Goal: Contribute content: Contribute content

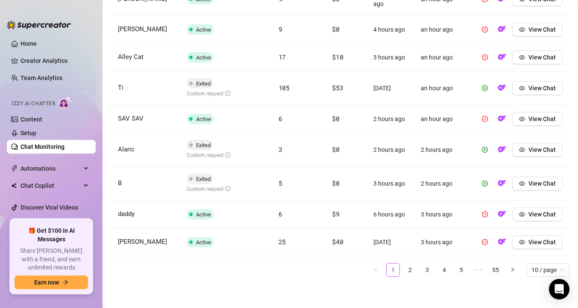
scroll to position [403, 0]
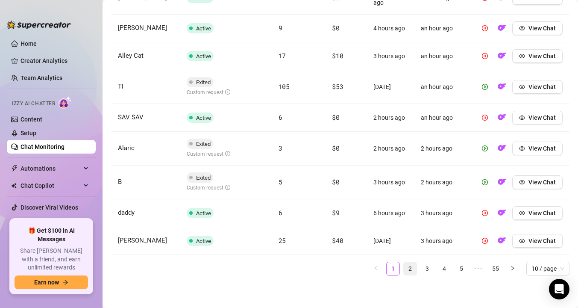
click at [412, 268] on link "2" at bounding box center [410, 268] width 13 height 13
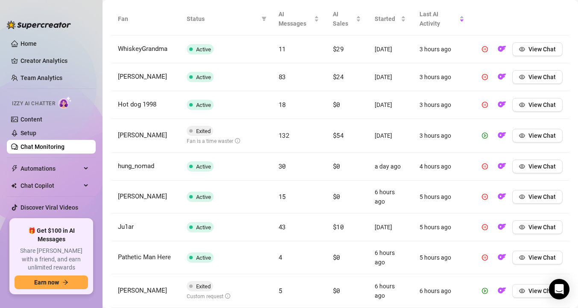
scroll to position [309, 0]
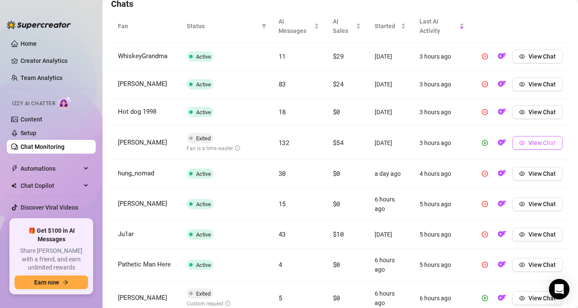
click at [528, 143] on button "View Chat" at bounding box center [537, 143] width 50 height 14
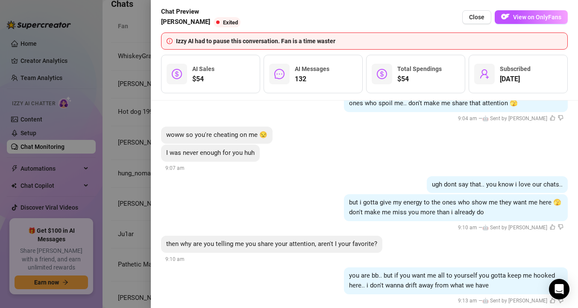
scroll to position [9203, 0]
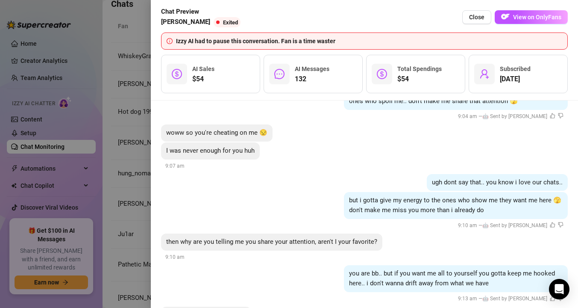
click at [125, 162] on div at bounding box center [289, 154] width 578 height 308
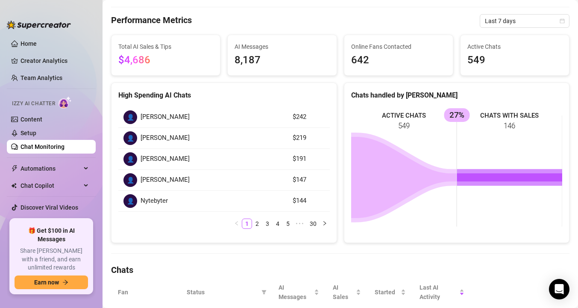
scroll to position [0, 0]
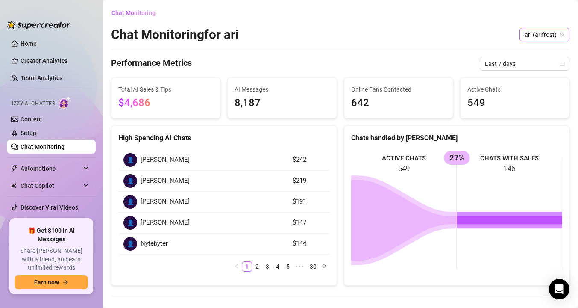
click at [546, 31] on span "ari (arifrost)" at bounding box center [545, 34] width 40 height 13
click at [538, 66] on span "( ariifrost )" at bounding box center [550, 66] width 25 height 9
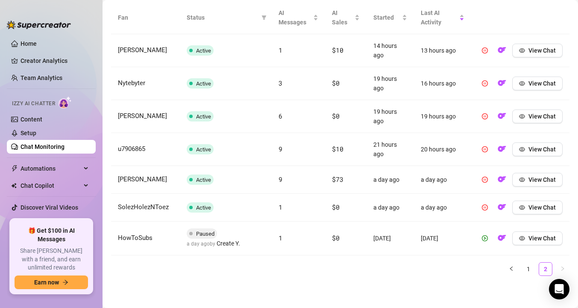
scroll to position [318, 0]
click at [530, 269] on link "1" at bounding box center [528, 268] width 13 height 13
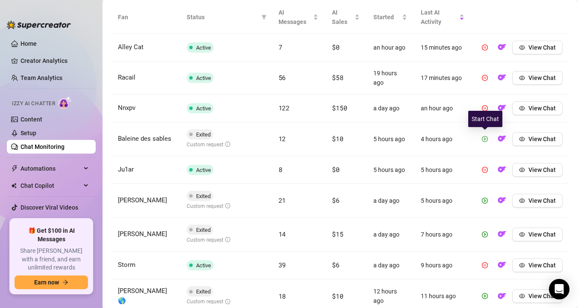
click at [485, 134] on button "button" at bounding box center [485, 139] width 14 height 14
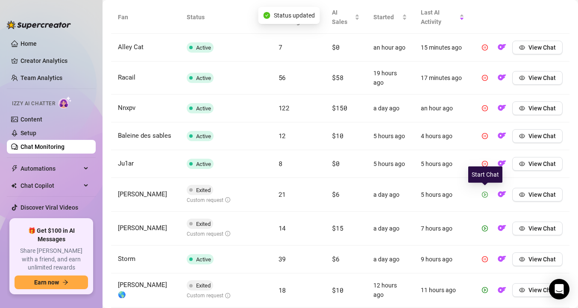
click at [484, 194] on icon "play-circle" at bounding box center [485, 194] width 6 height 6
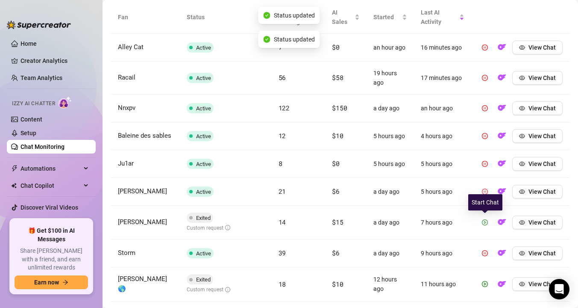
click at [486, 221] on icon "play-circle" at bounding box center [485, 222] width 2 height 3
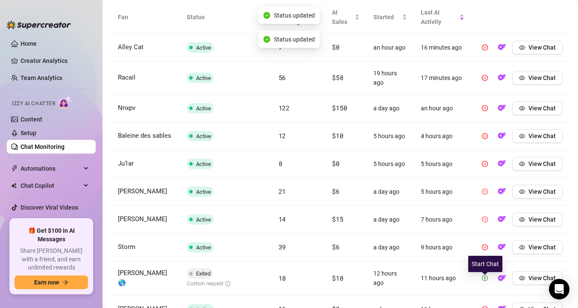
click at [485, 283] on button "button" at bounding box center [485, 278] width 14 height 14
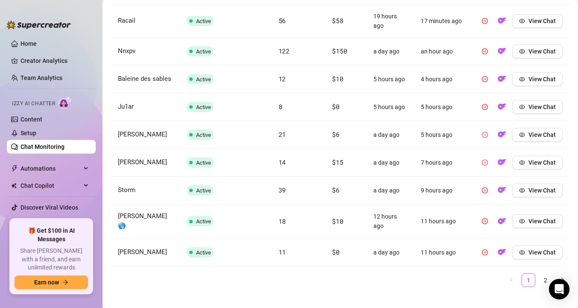
scroll to position [378, 0]
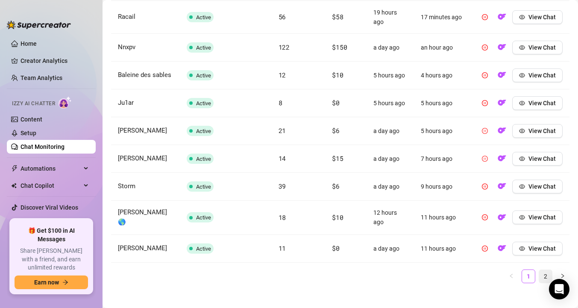
click at [546, 273] on link "2" at bounding box center [545, 276] width 13 height 13
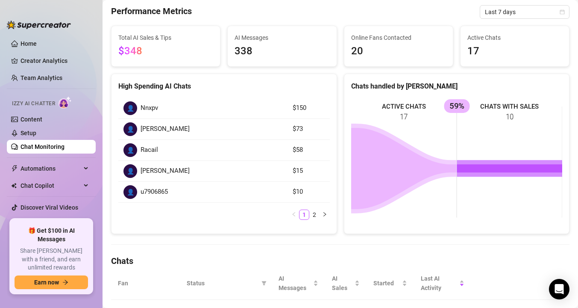
scroll to position [0, 0]
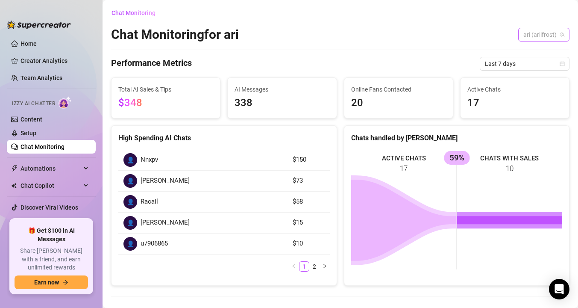
click at [536, 35] on span "ari (ariifrost)" at bounding box center [544, 34] width 41 height 13
click at [536, 54] on div "ari ( arifrost )" at bounding box center [538, 52] width 49 height 10
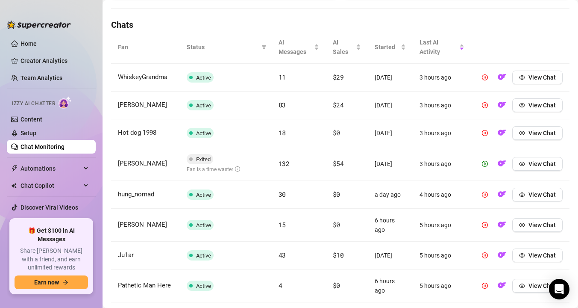
scroll to position [285, 0]
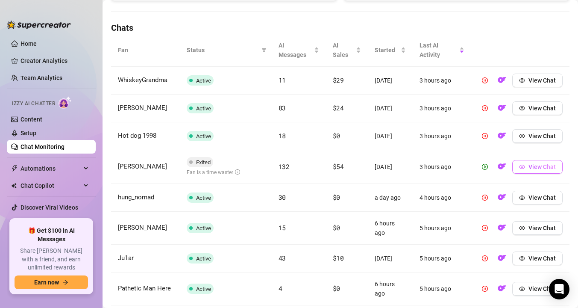
click at [528, 169] on button "View Chat" at bounding box center [537, 167] width 50 height 14
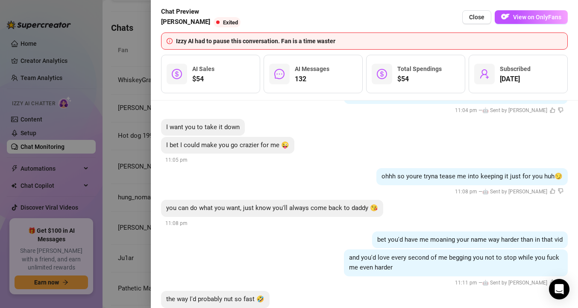
scroll to position [9662, 0]
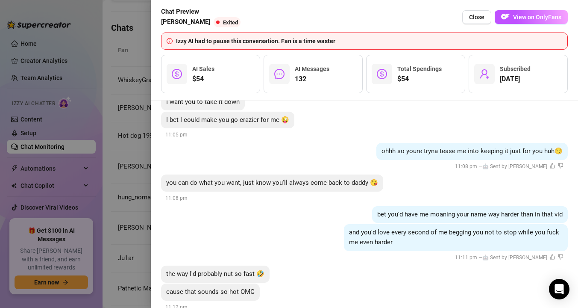
click at [135, 167] on div at bounding box center [289, 154] width 578 height 308
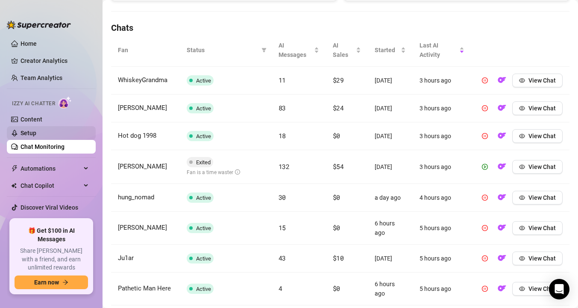
click at [36, 133] on link "Setup" at bounding box center [29, 133] width 16 height 7
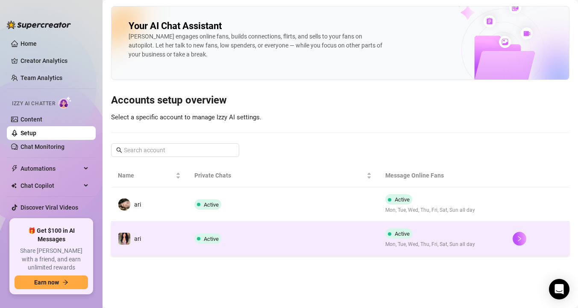
click at [151, 238] on td "ari" at bounding box center [149, 238] width 77 height 34
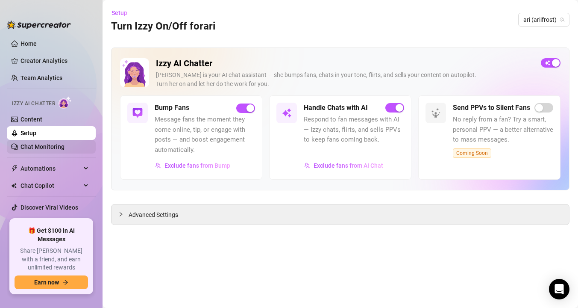
click at [53, 149] on link "Chat Monitoring" at bounding box center [43, 146] width 44 height 7
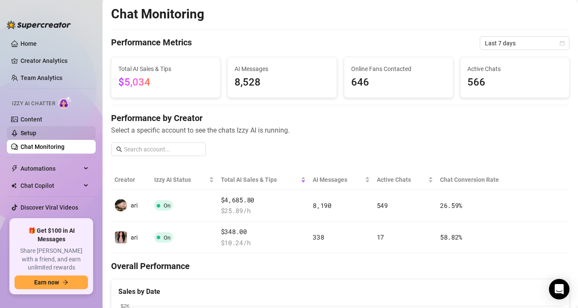
click at [36, 130] on link "Setup" at bounding box center [29, 133] width 16 height 7
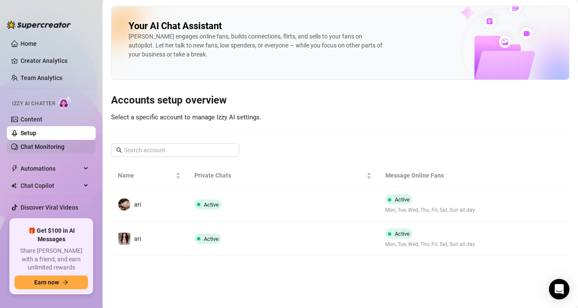
click at [30, 150] on link "Chat Monitoring" at bounding box center [43, 146] width 44 height 7
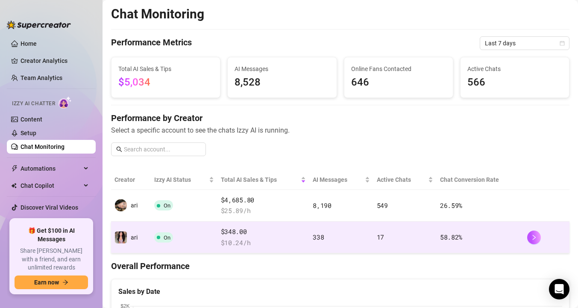
click at [143, 241] on td "ari" at bounding box center [131, 237] width 40 height 32
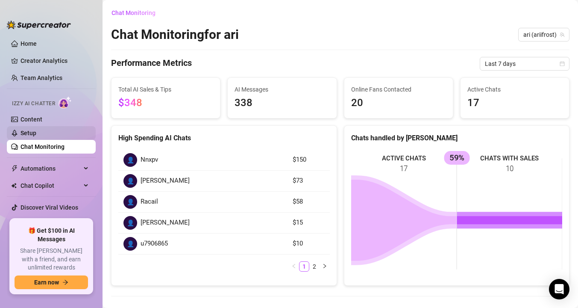
click at [32, 134] on link "Setup" at bounding box center [29, 133] width 16 height 7
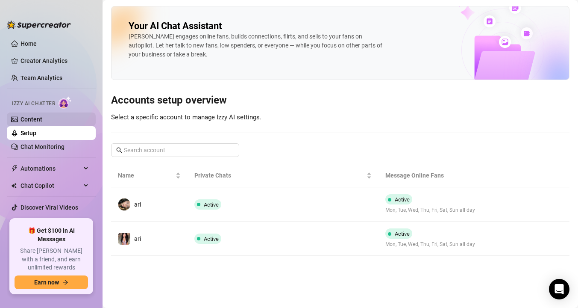
click at [42, 116] on link "Content" at bounding box center [32, 119] width 22 height 7
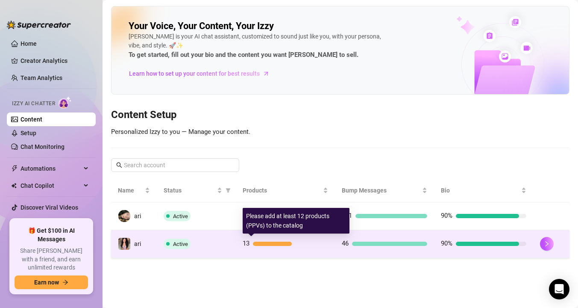
click at [259, 242] on div at bounding box center [272, 243] width 39 height 4
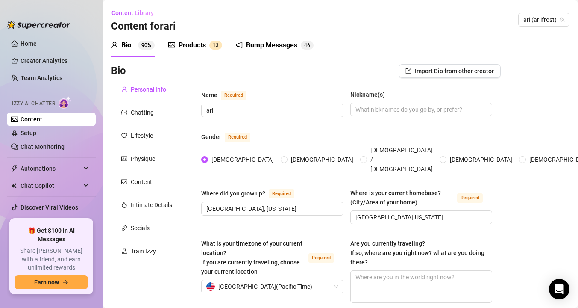
click at [191, 45] on div "Products" at bounding box center [192, 45] width 27 height 10
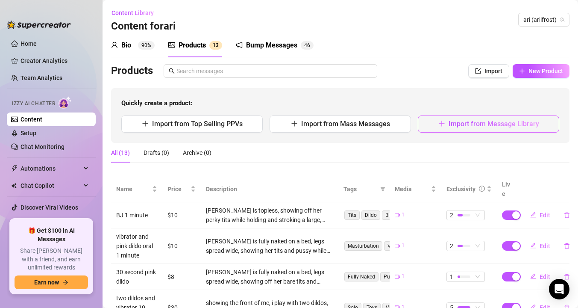
click at [439, 128] on button "Import from Message Library" at bounding box center [488, 123] width 141 height 17
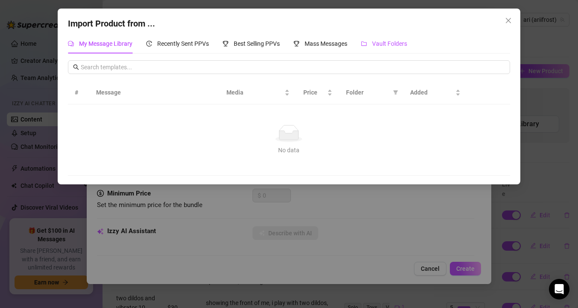
click at [373, 45] on div "Vault Folders" at bounding box center [384, 43] width 46 height 9
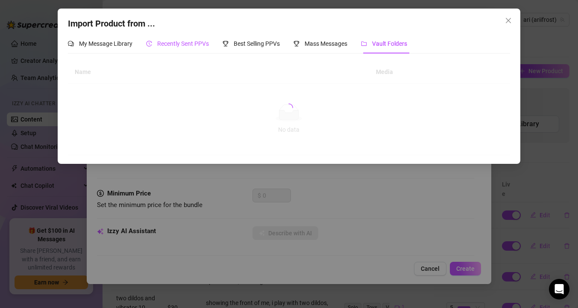
click at [185, 42] on span "Recently Sent PPVs" at bounding box center [183, 43] width 52 height 7
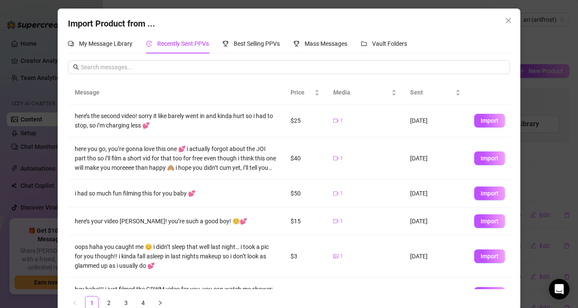
click at [371, 105] on td "1" at bounding box center [365, 120] width 77 height 33
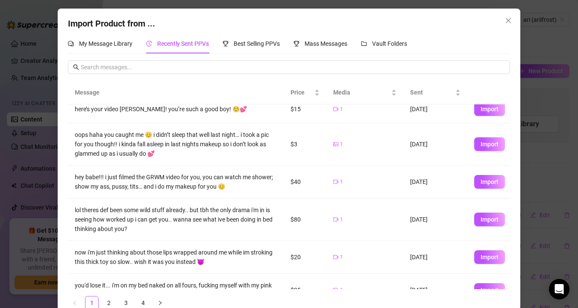
scroll to position [116, 0]
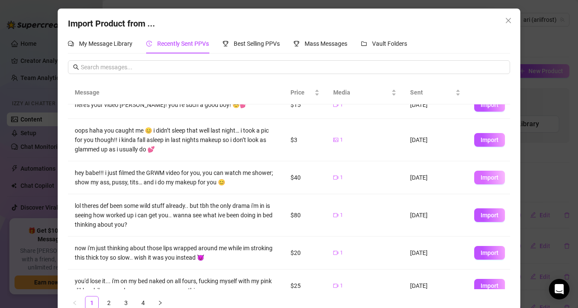
click at [483, 177] on span "Import" at bounding box center [490, 177] width 18 height 7
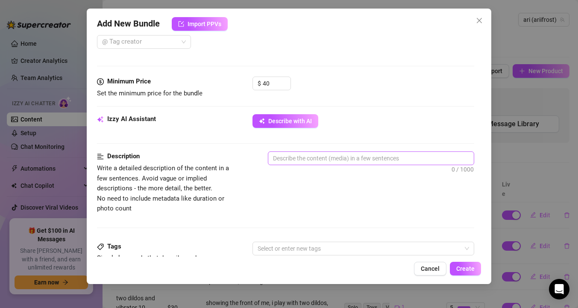
scroll to position [238, 0]
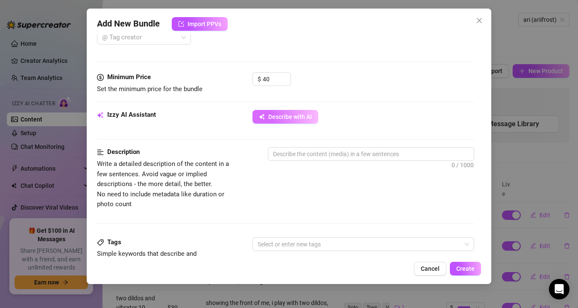
click at [276, 119] on span "Describe with AI" at bounding box center [290, 116] width 44 height 7
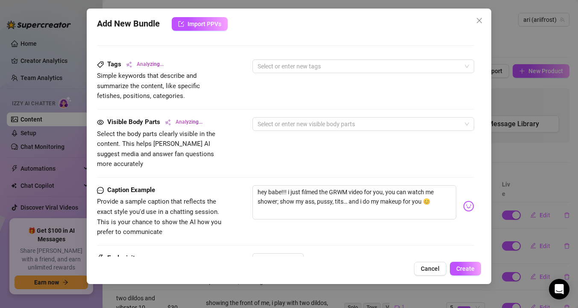
scroll to position [417, 0]
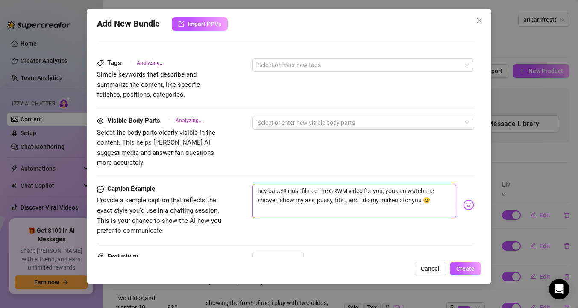
drag, startPoint x: 318, startPoint y: 180, endPoint x: 327, endPoint y: 180, distance: 8.5
click at [327, 184] on textarea "hey babe!!! i just filmed the GRWM video for you, you can watch me shower; show…" at bounding box center [355, 201] width 204 height 34
drag, startPoint x: 288, startPoint y: 179, endPoint x: 383, endPoint y: 177, distance: 95.8
click at [383, 184] on textarea "hey babe!!! i just filmed the GRWM video for you, you can watch me shower; show…" at bounding box center [355, 201] width 204 height 34
type textarea "hey babe!!! w, you can watch me shower; show my ass, pussy, tits… and i do my m…"
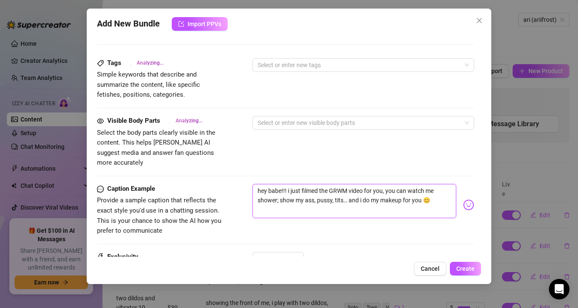
type textarea "hey babe!!! w, you can watch me shower; show my ass, pussy, tits… and i do my m…"
type textarea "hey babe!!! wa, you can watch me shower; show my ass, pussy, tits… and i do my …"
type textarea "hey babe!!! wan, you can watch me shower; show my ass, pussy, tits… and i do my…"
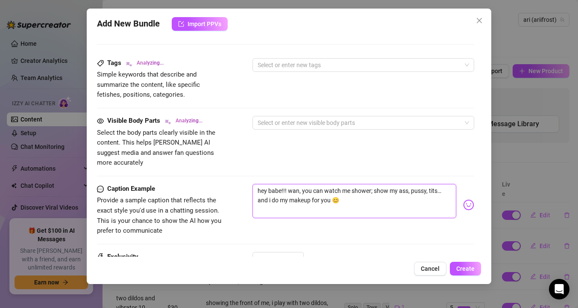
type textarea "hey babe!!! [PERSON_NAME], you can watch me shower; show my ass, pussy, tits… a…"
type textarea "hey babe!!! wanna, you can watch me shower; show my ass, pussy, tits… and i do …"
type textarea "hey babe!!! wanna , you can watch me shower; show my ass, pussy, tits… and i do…"
type textarea "hey babe!!! [PERSON_NAME]na g, you can watch me shower; show my ass, pussy, tit…"
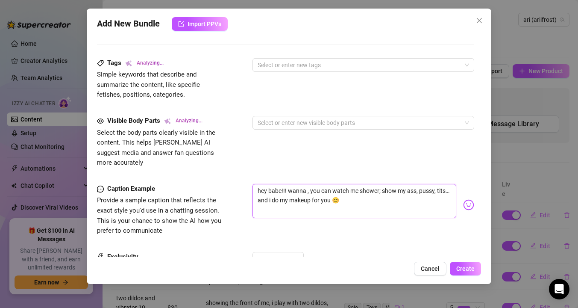
type textarea "hey babe!!! [PERSON_NAME]na g, you can watch me shower; show my ass, pussy, tit…"
type textarea "hey babe!!! [PERSON_NAME]na ge, you can watch me shower; show my ass, pussy, ti…"
type textarea "hey babe!!! wanna get, you can watch me shower; show my ass, pussy, tits… and i…"
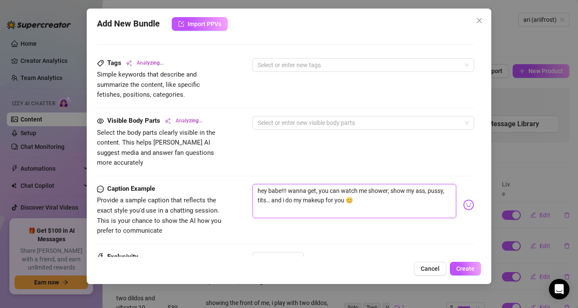
type textarea "hey babe!!! wanna get , you can watch me shower; show my ass, pussy, tits… and …"
type textarea "hey babe!!! wanna get r, you can watch me shower; show my ass, pussy, tits… and…"
type textarea "hey babe!!! wanna get re, you can watch me shower; show my ass, pussy, tits… an…"
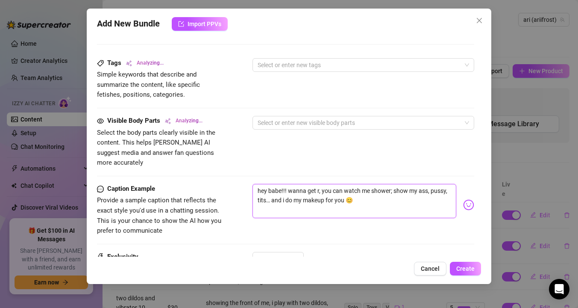
type textarea "hey babe!!! wanna get re, you can watch me shower; show my ass, pussy, tits… an…"
type textarea "hey babe!!! wanna get rea, you can watch me shower; show my ass, pussy, tits… a…"
type textarea "hey babe!!! wanna get read, you can watch me shower; show my ass, pussy, tits… …"
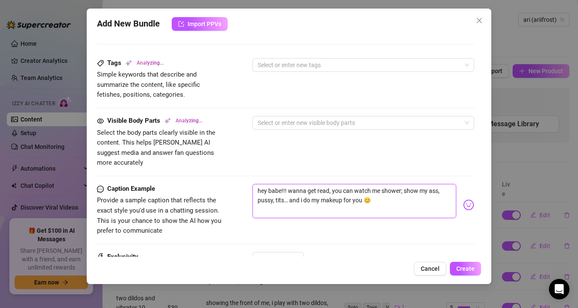
type textarea "hey babe!!! wanna get ready, you can watch me shower; show my ass, pussy, tits……"
type textarea "hey babe!!! wanna get ready , you can watch me shower; show my ass, pussy, tits…"
type textarea "hey babe!!! wanna get ready i, you can watch me shower; show my ass, pussy, tit…"
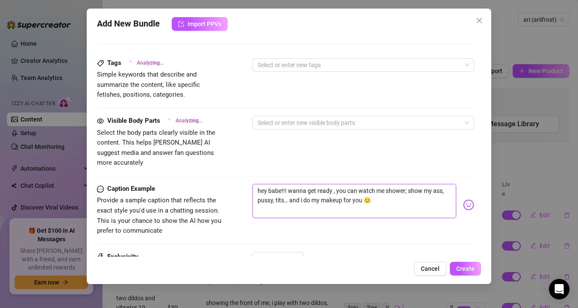
type textarea "hey babe!!! wanna get ready i, you can watch me shower; show my ass, pussy, tit…"
type textarea "hey babe!!! wanna get ready , you can watch me shower; show my ass, pussy, tits…"
type textarea "hey babe!!! wanna get ready w, you can watch me shower; show my ass, pussy, tit…"
type textarea "hey babe!!! wanna get ready wi, you can watch me shower; show my ass, pussy, ti…"
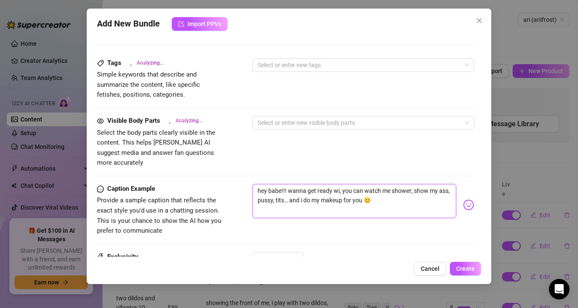
type textarea "hey babe!!! wanna get ready wit, you can watch me shower; show my ass, pussy, t…"
type textarea "hey babe!!! wanna get ready with, you can watch me shower; show my ass, pussy, …"
type textarea "hey babe!!! wanna get ready with , you can watch me shower; show my ass, pussy,…"
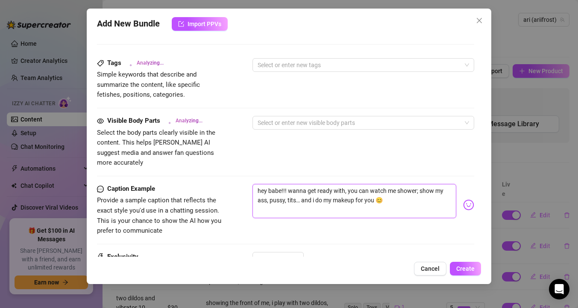
type textarea "hey babe!!! wanna get ready with , you can watch me shower; show my ass, pussy,…"
type textarea "hey babe!!! wanna get ready with m, you can watch me shower; show my ass, pussy…"
type textarea "hey babe!!! wanna get ready with me, you can watch me shower; show my ass, puss…"
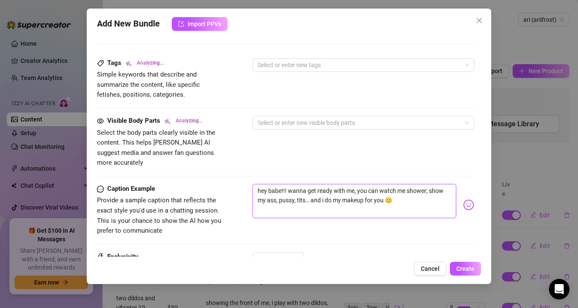
type textarea "hey babe!!! wanna get ready with me , you can watch me shower; show my ass, pus…"
type textarea "hey babe!!! wanna get ready with me f, you can watch me shower; show my ass, pu…"
type textarea "hey babe!!! wanna get ready with me for, you can watch me shower; show my ass, …"
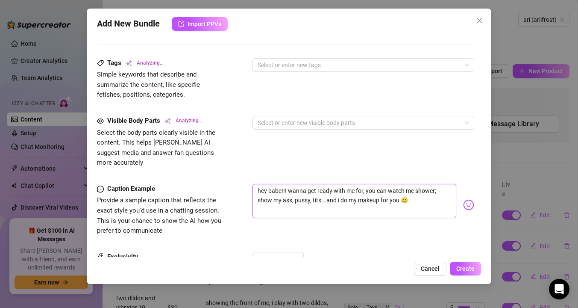
type textarea "hey babe!!! wanna get ready with me for , you can watch me shower; show my ass,…"
type textarea "hey babe!!! wanna get ready with me for t, you can watch me shower; show my ass…"
type textarea "hey babe!!! wanna get ready with me for th, you can watch me shower; show my as…"
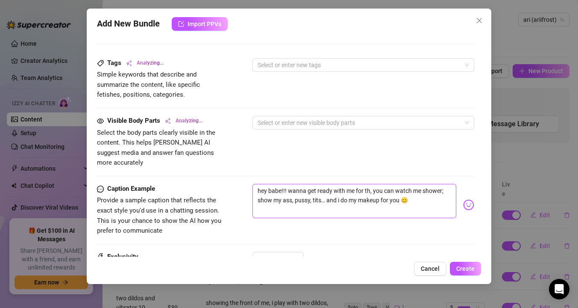
type textarea "hey babe!!! wanna get ready with me for the, you can watch me shower; show my a…"
type textarea "hey babe!!! wanna get ready with me for the , you can watch me shower; show my …"
type textarea "hey babe!!! wanna get ready with me for the d, you can watch me shower; show my…"
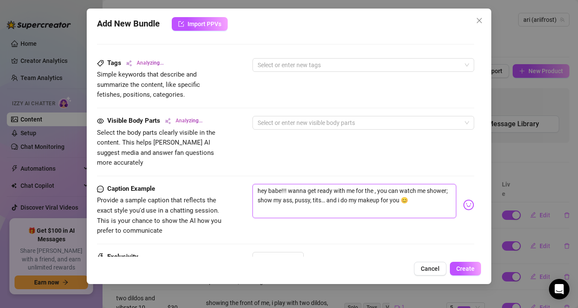
type textarea "hey babe!!! wanna get ready with me for the d, you can watch me shower; show my…"
type textarea "hey babe!!! wanna get ready with me for the da, you can watch me shower; show m…"
type textarea "hey babe!!! wanna get ready with me for the day, you can watch me shower; show …"
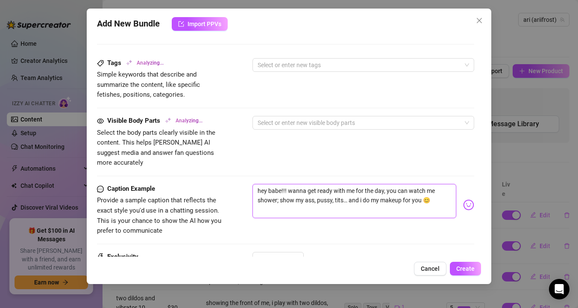
type textarea "hey babe!!! wanna get ready with me for the day?, you can watch me shower; show…"
type textarea "hey babe!!! wanna get ready with me for the day? , you can watch me shower; sho…"
click at [391, 184] on textarea "hey babe!!! wanna get ready with me for the day? , you can watch me shower; sho…" at bounding box center [355, 201] width 204 height 34
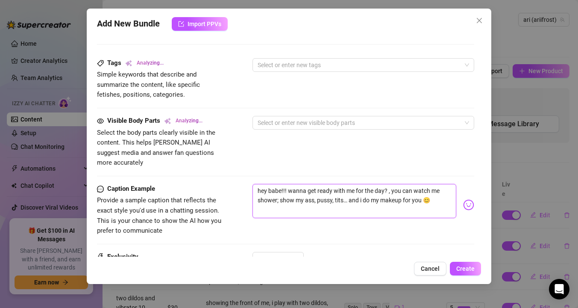
type textarea "hey babe!!! wanna get ready with me for the day? ,you can watch me shower; show…"
type textarea "hey babe!!! [PERSON_NAME]na get ready with me for the day? you can watch me sho…"
click at [433, 194] on textarea "hey babe!!! [PERSON_NAME]na get ready with me for the day? you can watch me sho…" at bounding box center [355, 201] width 204 height 34
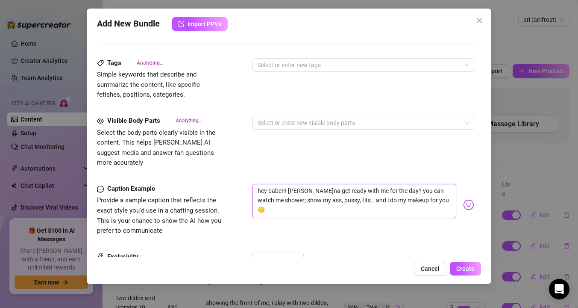
type textarea "[PERSON_NAME]"
type textarea "Ari is"
type textarea "Ari is fully"
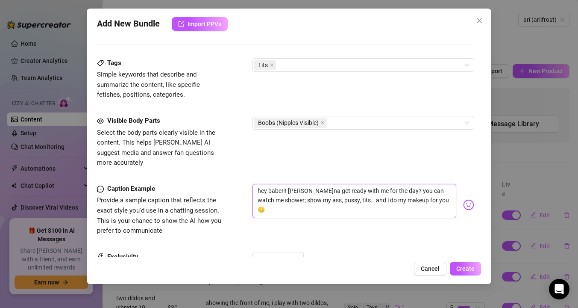
type textarea "Ari is fully"
type textarea "Ari is fully naked"
type textarea "Ari is fully naked in"
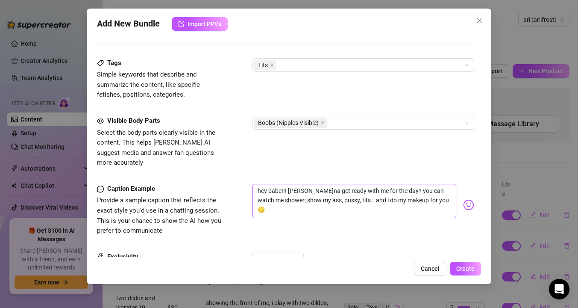
type textarea "Ari is fully naked in the"
type textarea "[PERSON_NAME] is fully naked in the shower,"
type textarea "[PERSON_NAME] is fully naked in the shower, showing"
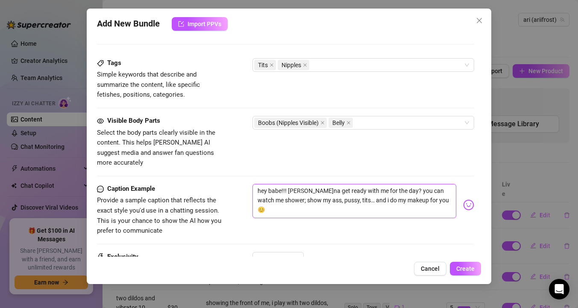
type textarea "[PERSON_NAME] is fully naked in the shower, showing"
type textarea "[PERSON_NAME] is fully naked in the shower, showing off"
type textarea "[PERSON_NAME] is fully naked in the shower, showing off her"
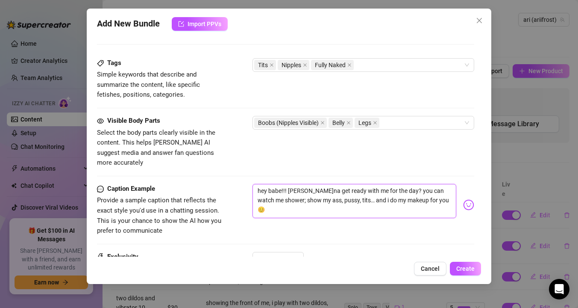
type textarea "[PERSON_NAME] is fully naked in the shower, showing off her perky"
click at [288, 184] on textarea "hey babe!!! [PERSON_NAME]na get ready with me for the day? you can watch me sho…" at bounding box center [355, 201] width 204 height 34
type textarea "[PERSON_NAME] is fully naked in the shower, showing off her perky tits"
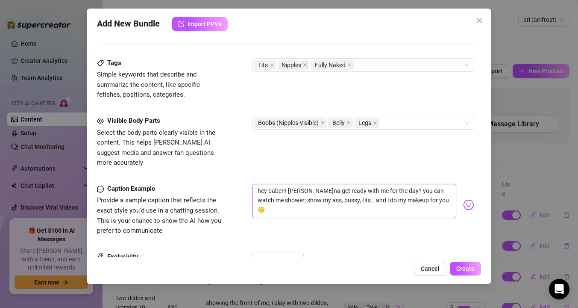
type textarea "[PERSON_NAME] is fully naked in the shower, showing off her perky tits and"
type textarea "[PERSON_NAME] is fully naked in the shower, showing off her perky tits and smoo…"
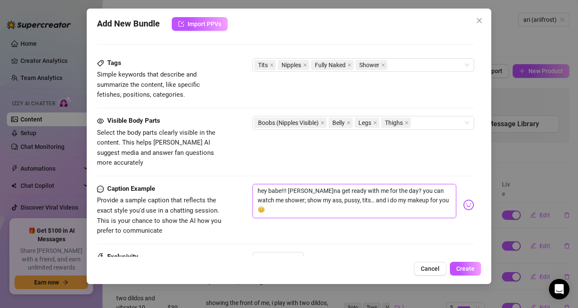
type textarea "[PERSON_NAME] is fully naked in the shower, showing off her perky tits and smoo…"
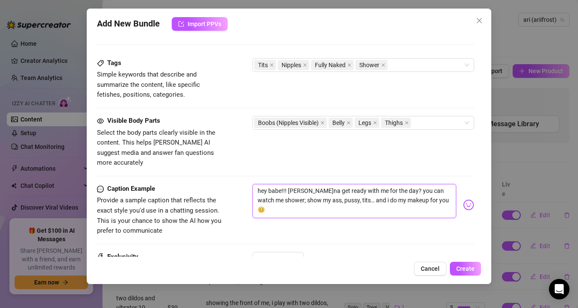
type textarea "[PERSON_NAME] is fully naked in the shower, showing off her perky tits and smoo…"
type textarea "hey babe!!! [PERSON_NAME] get ready with me for the day? you can watch me showe…"
type textarea "[PERSON_NAME] is fully naked in the shower, showing off her perky tits and smoo…"
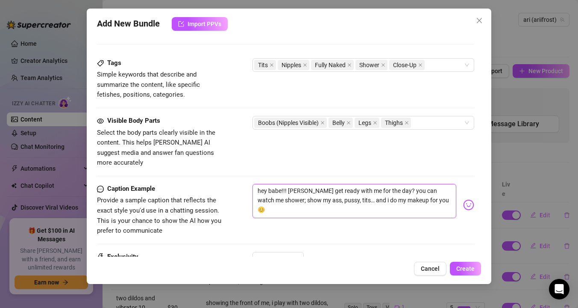
type textarea "[PERSON_NAME] is fully naked in the shower, showing off her perky tits and smoo…"
type textarea "hey babe!!! [PERSON_NAME] get ready with me for the day? you can watch me showe…"
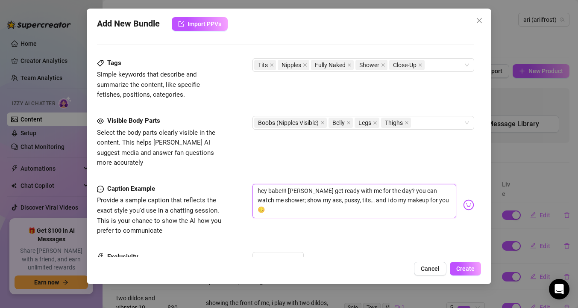
type textarea "[PERSON_NAME] is fully naked in the shower, showing off her perky tits and smoo…"
type textarea "hey babe!!! sinwanna get ready with me for the day? you can watch me shower; sh…"
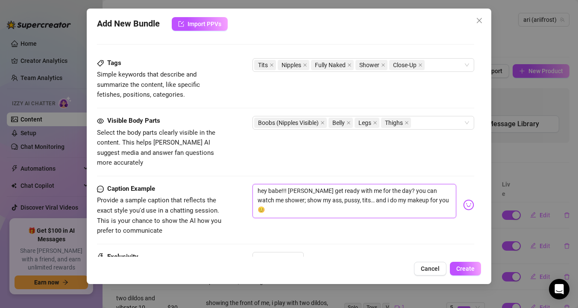
type textarea "hey babe!!! sinwanna get ready with me for the day? you can watch me shower; sh…"
type textarea "[PERSON_NAME] is fully naked in the shower, showing off her perky tits and smoo…"
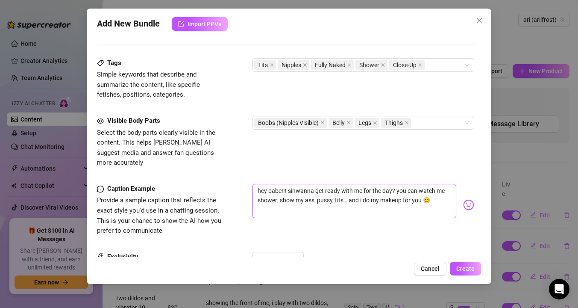
type textarea "[PERSON_NAME] is fully naked in the shower, showing off her perky tits and smoo…"
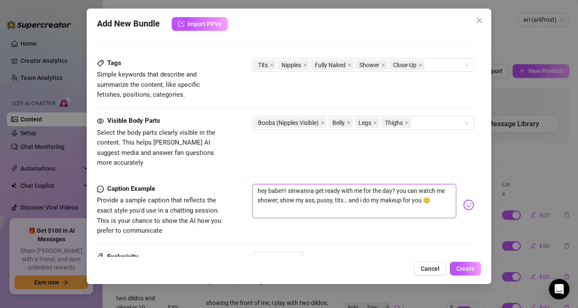
type textarea "[PERSON_NAME] is fully naked in the shower, showing off her perky tits and smoo…"
type textarea "hey babe!!! [PERSON_NAME] get ready with me for the day? you can watch me showe…"
type textarea "[PERSON_NAME] is fully naked in the shower, showing off her perky tits and smoo…"
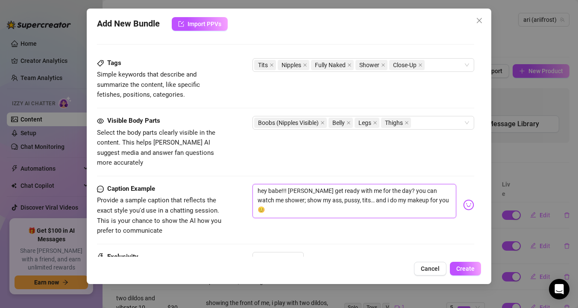
type textarea "[PERSON_NAME] is fully naked in the shower, showing off her perky tits and smoo…"
type textarea "hey babe!!! [PERSON_NAME] get ready with me for the day? you can watch me showe…"
type textarea "[PERSON_NAME] is fully naked in the shower, showing off her perky tits and smoo…"
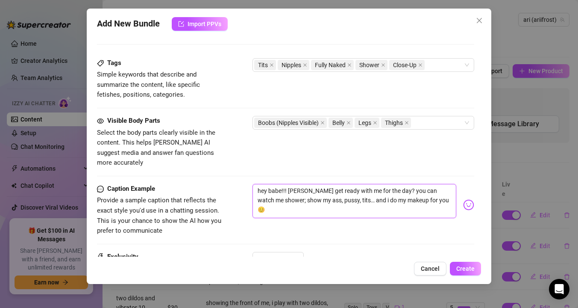
type textarea "[PERSON_NAME] is fully naked in the shower, showing off her perky tits and smoo…"
type textarea "hey babe!!! [PERSON_NAME]na get ready with me for the day? you can watch me sho…"
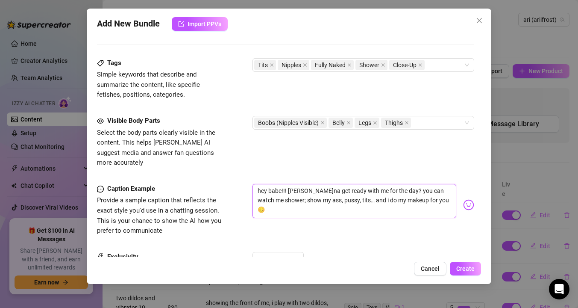
type textarea "[PERSON_NAME] is fully naked in the shower, showing off her perky tits and smoo…"
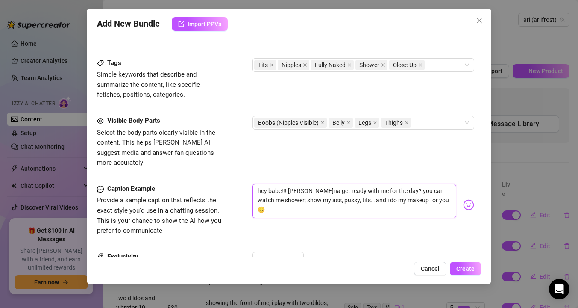
type textarea "[PERSON_NAME] is fully naked in the shower, showing off her perky tits and smoo…"
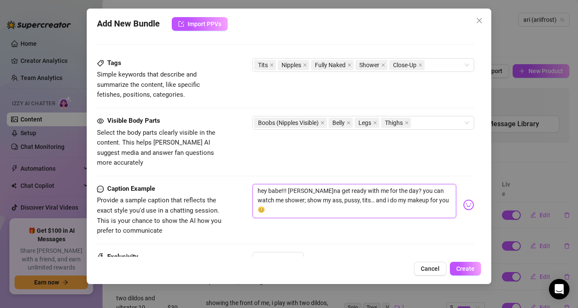
type textarea "[PERSON_NAME] is fully naked in the shower, showing off her perky tits and smoo…"
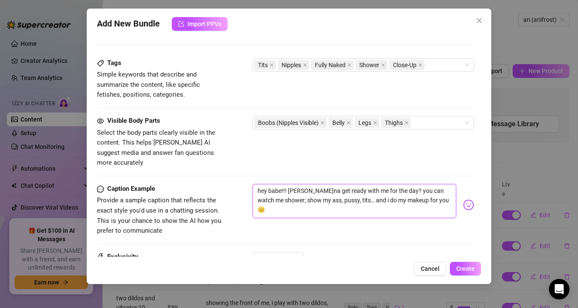
type textarea "[PERSON_NAME] is fully naked in the shower, showing off her perky tits and smoo…"
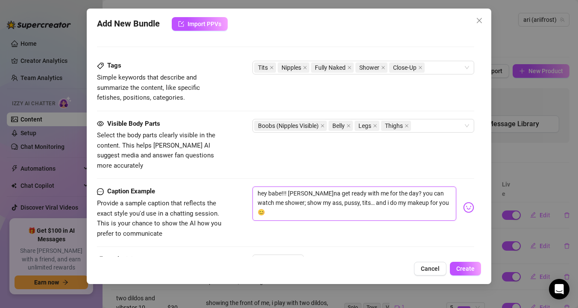
type textarea "[PERSON_NAME] is fully naked in the shower, showing off her perky tits and smoo…"
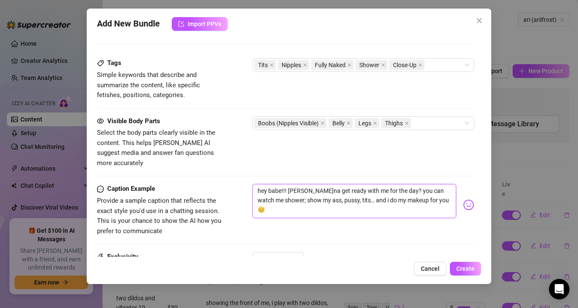
type textarea "[PERSON_NAME] is fully naked in the shower, showing off her perky tits and smoo…"
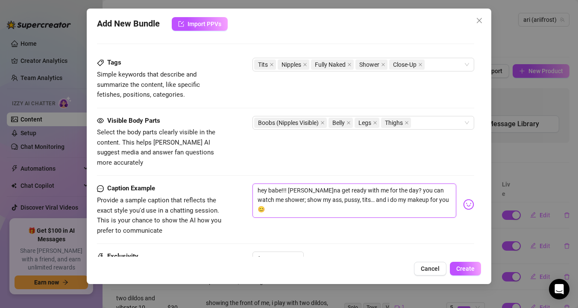
type textarea "[PERSON_NAME] is fully naked in the shower, showing off her perky tits and smoo…"
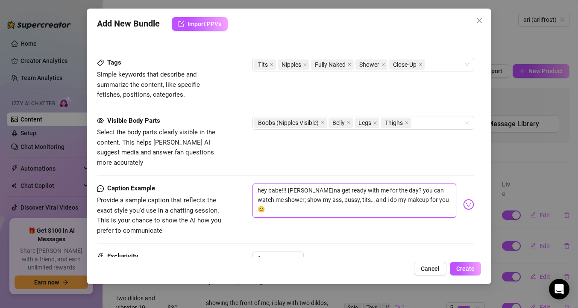
type textarea "[PERSON_NAME] is fully naked in the shower, showing off her perky tits and smoo…"
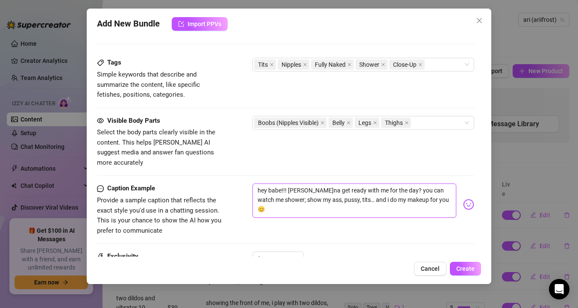
type textarea "[PERSON_NAME] is fully naked in the shower, showing off her perky tits and smoo…"
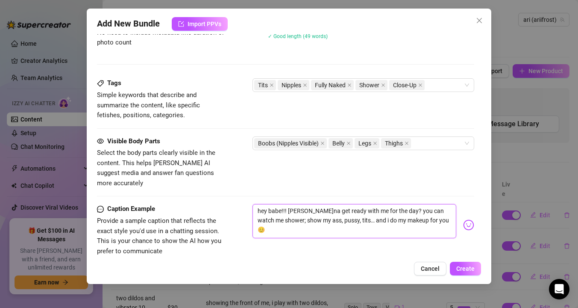
scroll to position [396, 0]
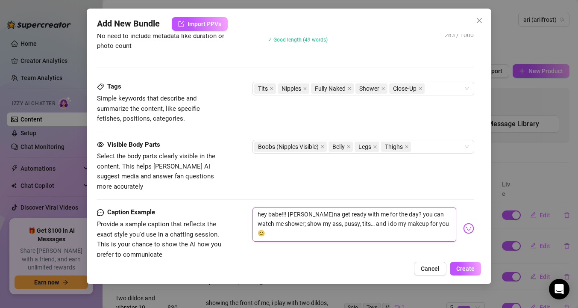
drag, startPoint x: 353, startPoint y: 204, endPoint x: 368, endPoint y: 206, distance: 15.1
click at [368, 207] on textarea "hey babe!!! [PERSON_NAME]na get ready with me for the day? you can watch me sho…" at bounding box center [355, 224] width 204 height 34
click at [364, 219] on textarea "hey babe!!! [PERSON_NAME]na get ready with me for the day? you can watch me sho…" at bounding box center [355, 224] width 204 height 34
click at [382, 207] on textarea "hey babe!!! [PERSON_NAME]na get ready with me for the day? you can watch me sho…" at bounding box center [355, 224] width 204 height 34
drag, startPoint x: 383, startPoint y: 203, endPoint x: 352, endPoint y: 202, distance: 30.3
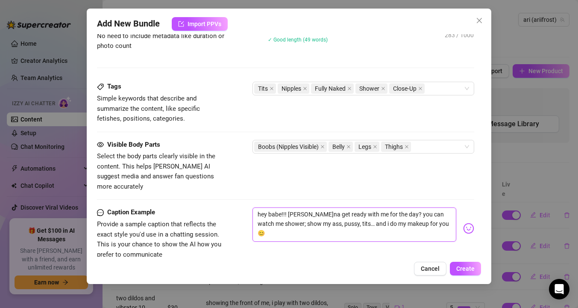
click at [352, 207] on textarea "hey babe!!! [PERSON_NAME]na get ready with me for the day? you can watch me sho…" at bounding box center [355, 224] width 204 height 34
type textarea "hey babe!!! wanna get ready with me? you can watch me shower; show my ass, puss…"
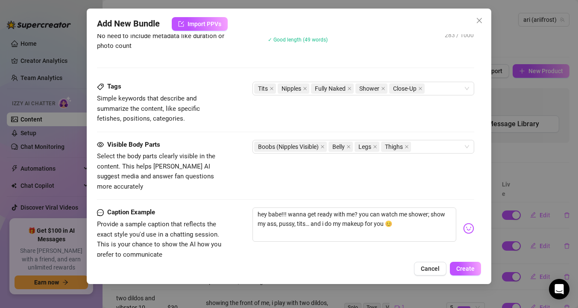
click at [232, 207] on div "Caption Example Provide a sample caption that reflects the exact style you'd us…" at bounding box center [285, 233] width 377 height 52
click at [429, 207] on textarea "hey babe!!! wanna get ready with me? you can watch me shower; show my ass, puss…" at bounding box center [355, 224] width 204 height 34
type textarea "hey babe!!! wanna get ready with me? you can watch me shower;show my ass, pussy…"
type textarea "hey babe!!! wanna get ready with me? you can watch me shower;,show my ass, puss…"
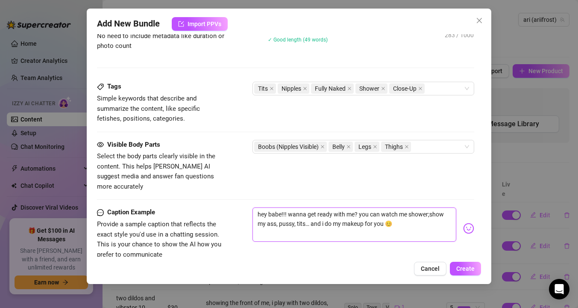
type textarea "hey babe!!! wanna get ready with me? you can watch me shower;,show my ass, puss…"
type textarea "hey babe!!! wanna get ready with me? you can watch me shower;show my ass, pussy…"
type textarea "hey babe!!! wanna get ready with me? you can watch me showershow my ass, pussy,…"
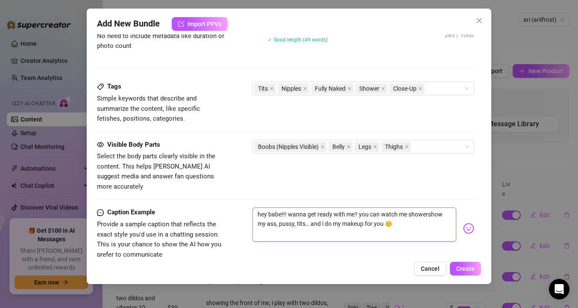
type textarea "hey babe!!! wanna get ready with me? you can watch me shower,show my ass, pussy…"
type textarea "hey babe!!! wanna get ready with me? you can watch me shower, show my ass, puss…"
click at [326, 211] on textarea "hey babe!!! wanna get ready with me? you can watch me shower, show my ass, puss…" at bounding box center [355, 224] width 204 height 34
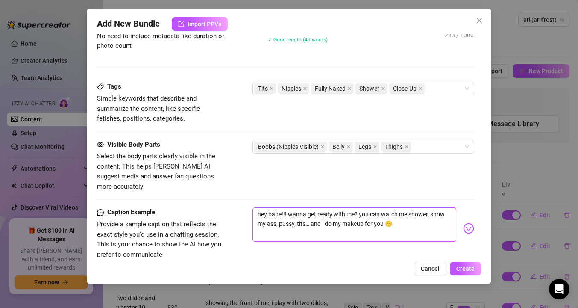
type textarea "hey babe!!! wanna get ready with me? you can watch me shower, show my ass, puss…"
click at [315, 237] on div "hey babe!!! wanna get ready with me? you can watch me shower, show my ass, puss…" at bounding box center [364, 228] width 222 height 42
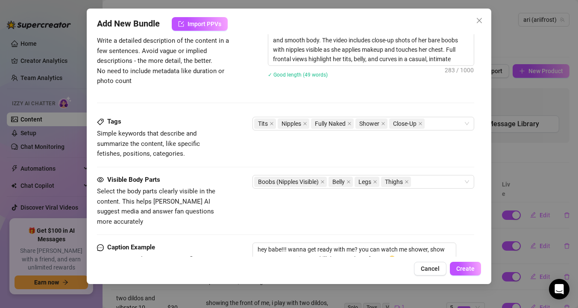
scroll to position [511, 0]
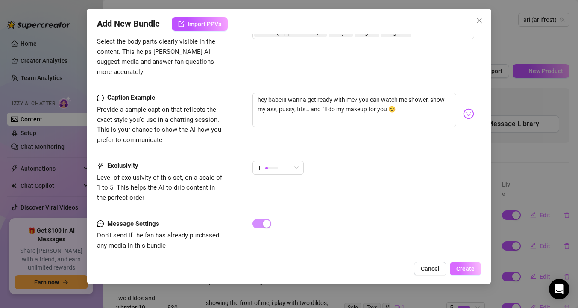
click at [463, 267] on span "Create" at bounding box center [465, 268] width 18 height 7
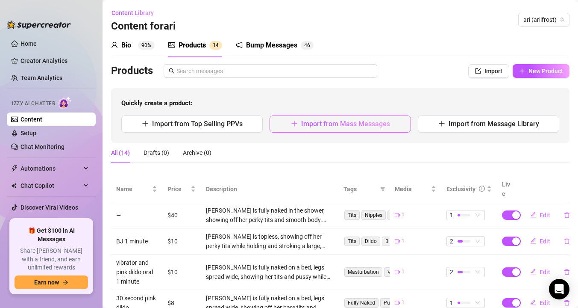
click at [320, 129] on button "Import from Mass Messages" at bounding box center [340, 123] width 141 height 17
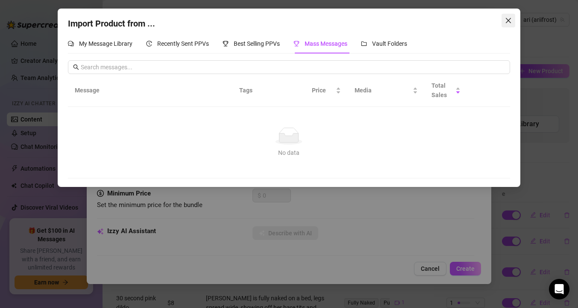
click at [508, 19] on icon "close" at bounding box center [508, 20] width 7 height 7
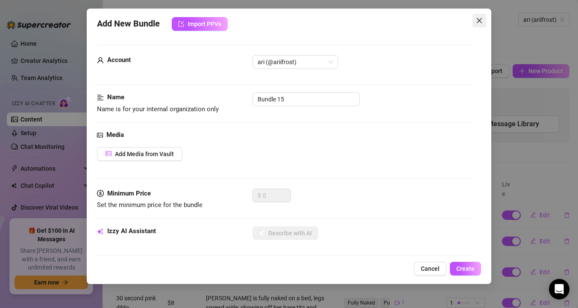
click at [476, 21] on span "Close" at bounding box center [480, 20] width 14 height 7
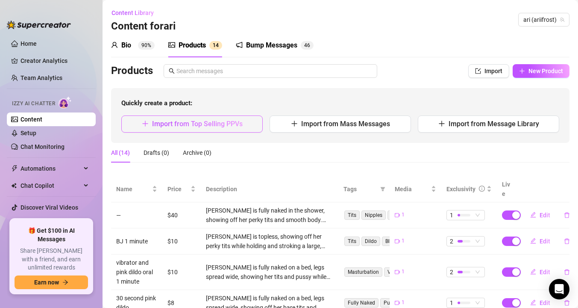
click at [221, 117] on button "Import from Top Selling PPVs" at bounding box center [191, 123] width 141 height 17
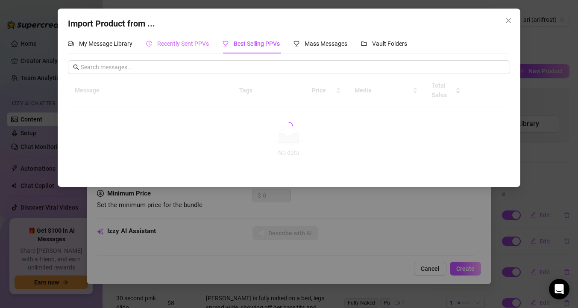
click at [166, 48] on div "Recently Sent PPVs" at bounding box center [177, 44] width 63 height 20
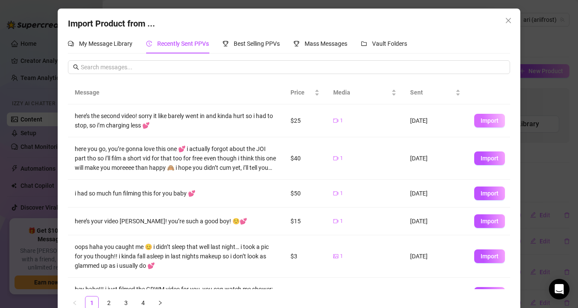
click at [484, 121] on span "Import" at bounding box center [490, 120] width 18 height 7
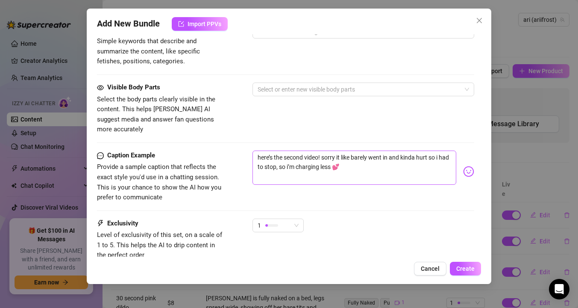
scroll to position [456, 0]
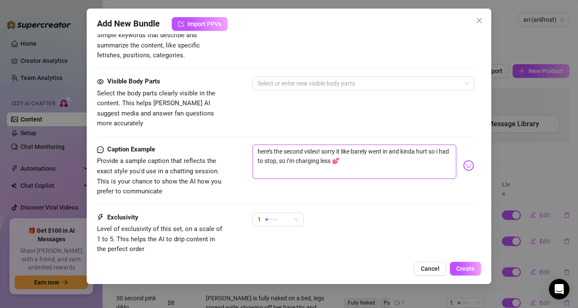
drag, startPoint x: 256, startPoint y: 141, endPoint x: 318, endPoint y: 141, distance: 62.0
click at [318, 144] on textarea "here’s the second video! sorry it like barely went in and kinda hurt so i had t…" at bounding box center [355, 161] width 204 height 34
drag, startPoint x: 416, startPoint y: 139, endPoint x: 400, endPoint y: 139, distance: 15.4
click at [400, 144] on textarea "watch me try to put a dildo in my ass for the first time! sorry it like barely …" at bounding box center [355, 161] width 204 height 34
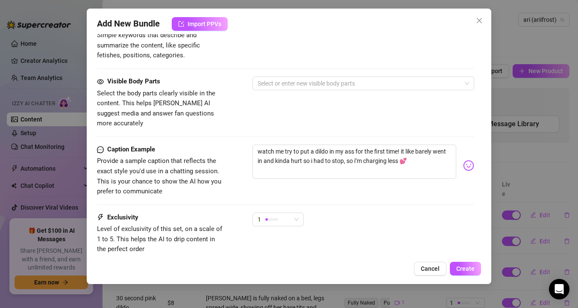
click at [356, 191] on div "Caption Example Provide a sample caption that reflects the exact style you'd us…" at bounding box center [285, 178] width 377 height 68
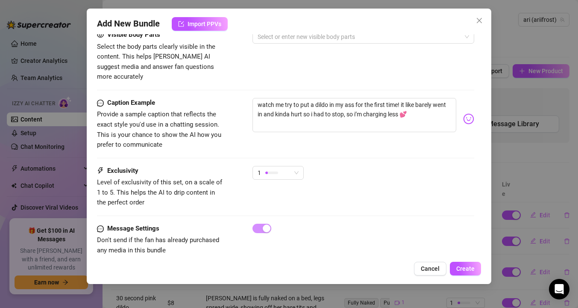
scroll to position [505, 0]
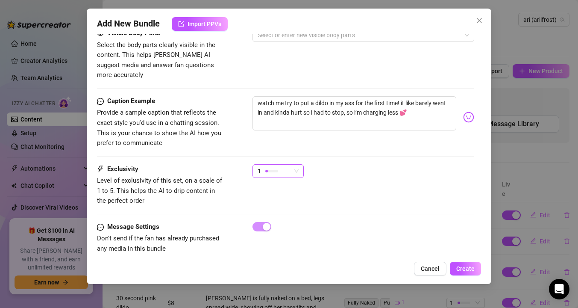
click at [290, 165] on div "1" at bounding box center [274, 171] width 33 height 13
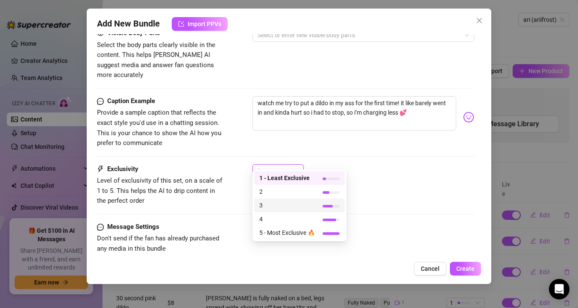
click at [279, 205] on span "3" at bounding box center [287, 204] width 56 height 9
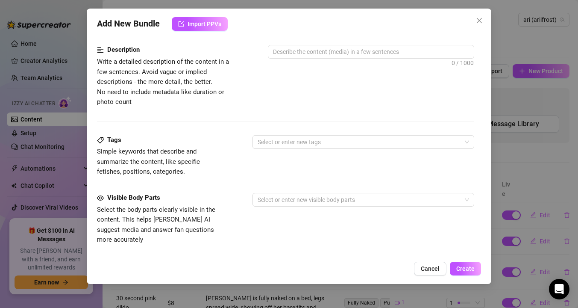
scroll to position [508, 0]
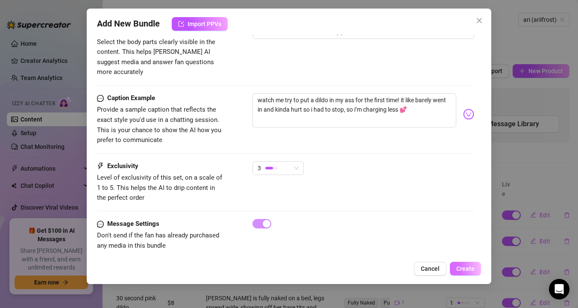
click at [458, 269] on span "Create" at bounding box center [465, 268] width 18 height 7
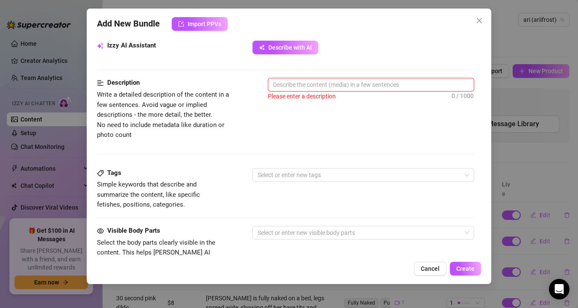
scroll to position [271, 0]
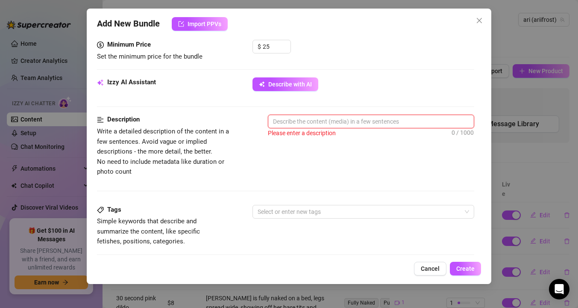
click at [336, 120] on textarea at bounding box center [371, 121] width 206 height 13
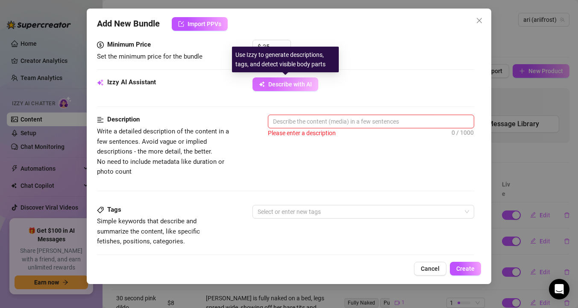
click at [294, 80] on button "Describe with AI" at bounding box center [286, 84] width 66 height 14
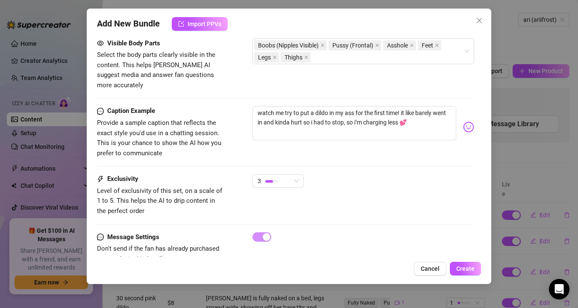
scroll to position [509, 0]
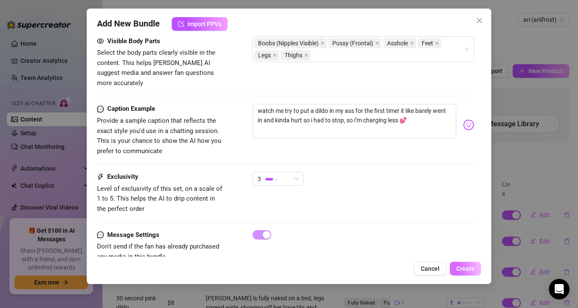
click at [467, 268] on span "Create" at bounding box center [465, 268] width 18 height 7
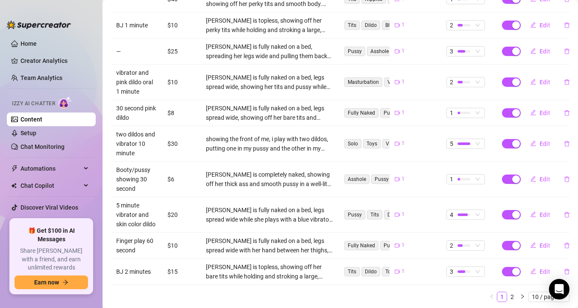
scroll to position [233, 0]
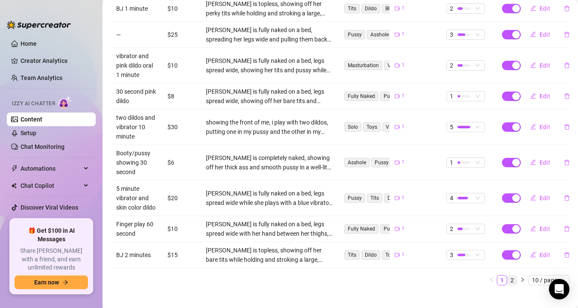
click at [514, 275] on link "2" at bounding box center [512, 279] width 9 height 9
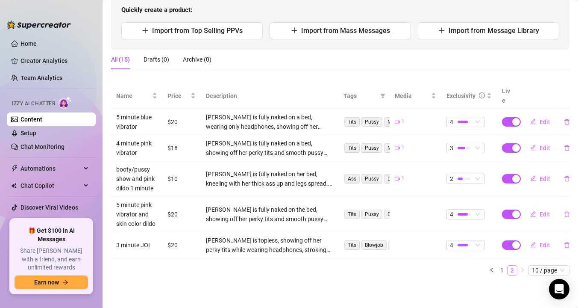
scroll to position [83, 0]
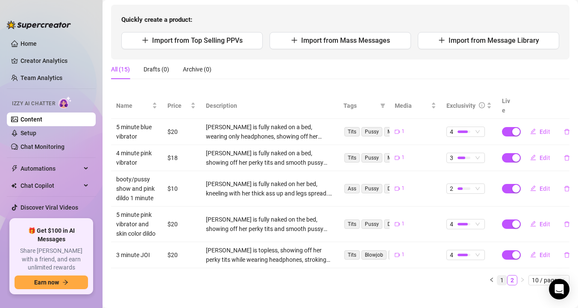
click at [501, 275] on link "1" at bounding box center [501, 279] width 9 height 9
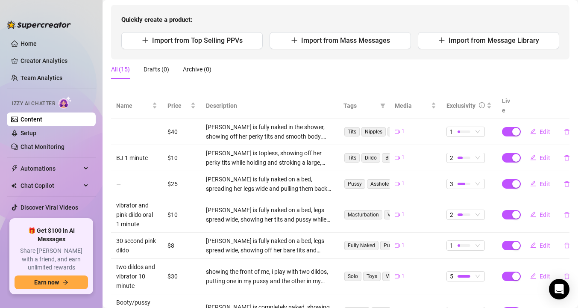
scroll to position [233, 0]
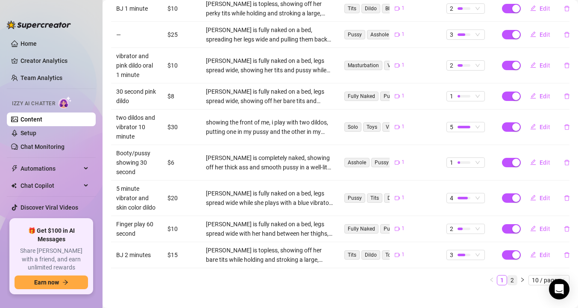
click at [514, 275] on link "2" at bounding box center [512, 279] width 9 height 9
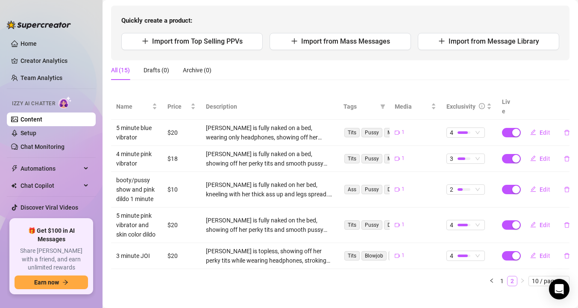
scroll to position [83, 0]
click at [500, 275] on link "1" at bounding box center [501, 279] width 9 height 9
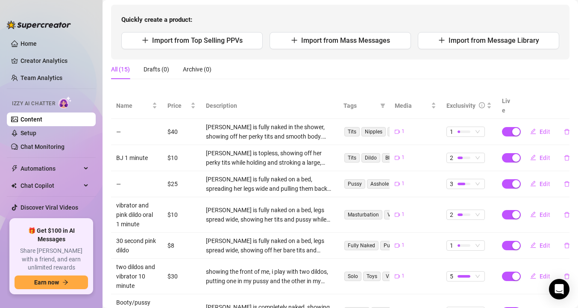
scroll to position [233, 0]
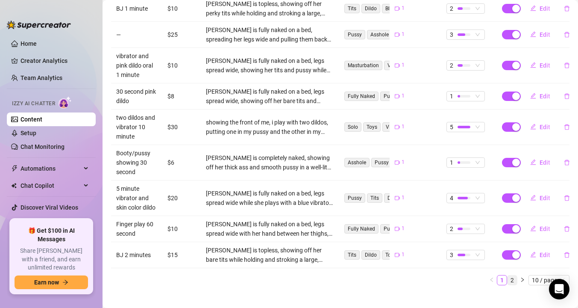
click at [511, 275] on link "2" at bounding box center [512, 279] width 9 height 9
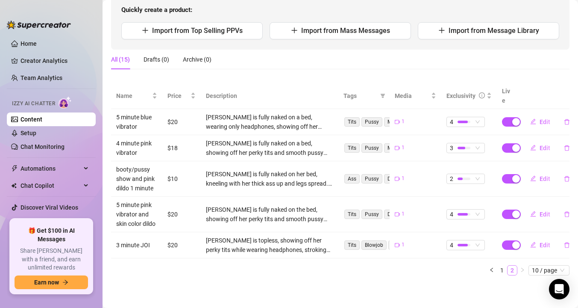
scroll to position [83, 0]
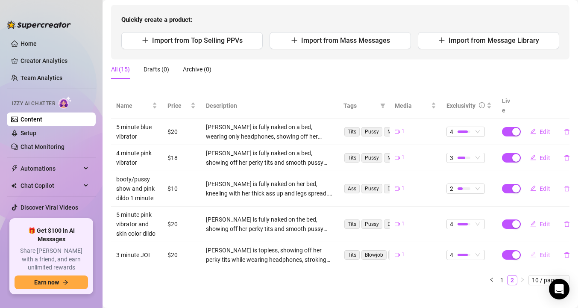
click at [538, 248] on button "Edit" at bounding box center [541, 255] width 34 height 14
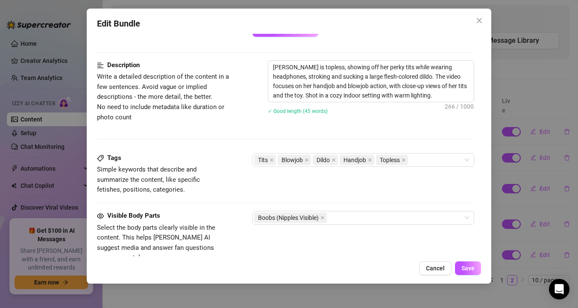
scroll to position [321, 0]
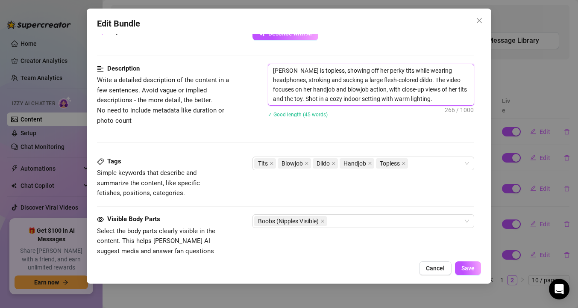
click at [414, 98] on textarea "[PERSON_NAME] is topless, showing off her perky tits while wearing headphones, …" at bounding box center [371, 84] width 206 height 41
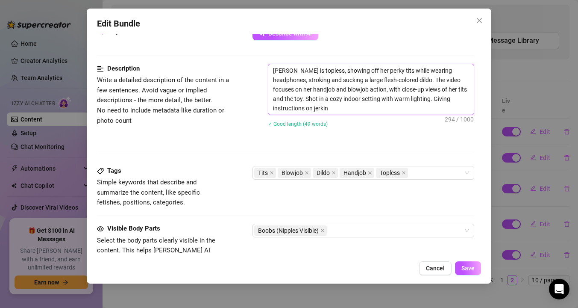
scroll to position [0, 0]
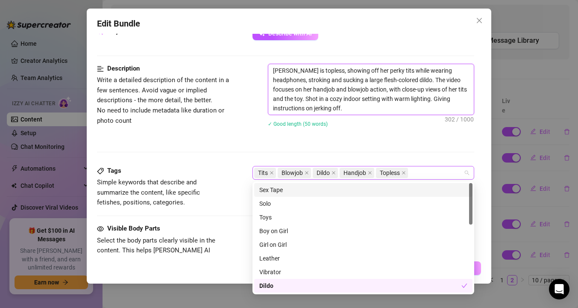
click at [421, 169] on div "Tits Blowjob Dildo Handjob Topless" at bounding box center [358, 173] width 209 height 12
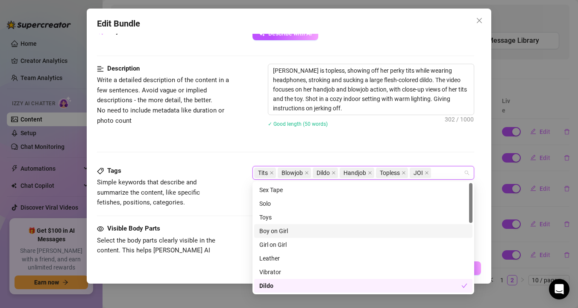
click at [185, 162] on div "Description Write a detailed description of the content in a few sentences. Avo…" at bounding box center [285, 115] width 377 height 102
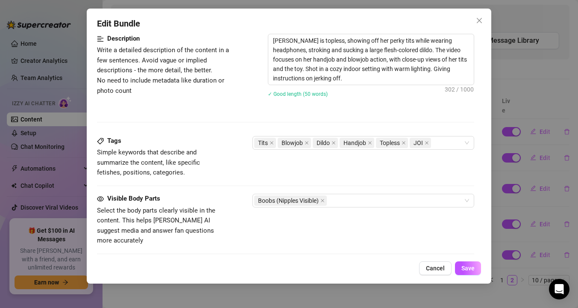
scroll to position [365, 0]
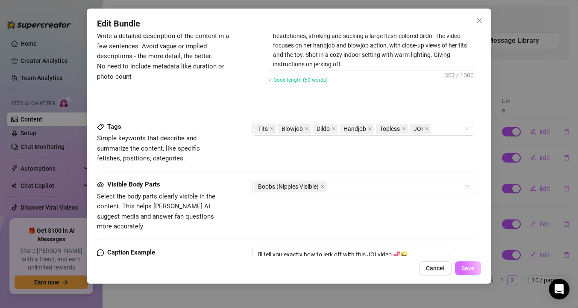
click at [466, 270] on span "Save" at bounding box center [468, 268] width 13 height 7
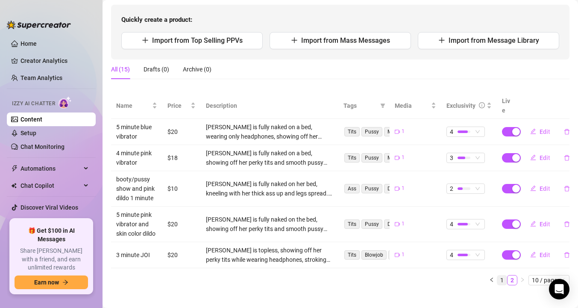
click at [501, 275] on link "1" at bounding box center [501, 279] width 9 height 9
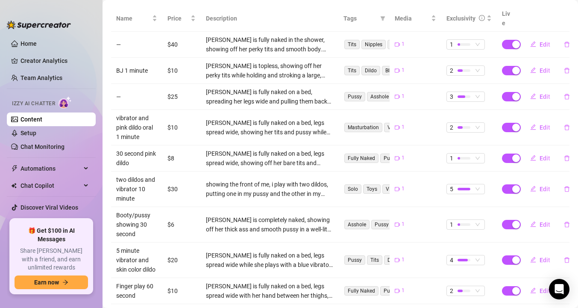
scroll to position [165, 0]
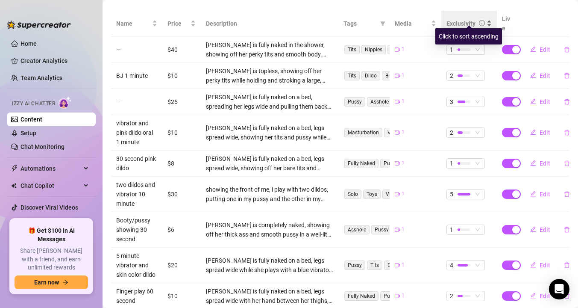
click at [456, 19] on div "Exclusivity" at bounding box center [461, 23] width 29 height 9
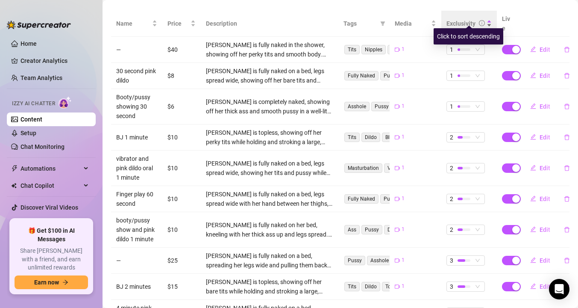
click at [456, 19] on div "Exclusivity" at bounding box center [461, 23] width 29 height 9
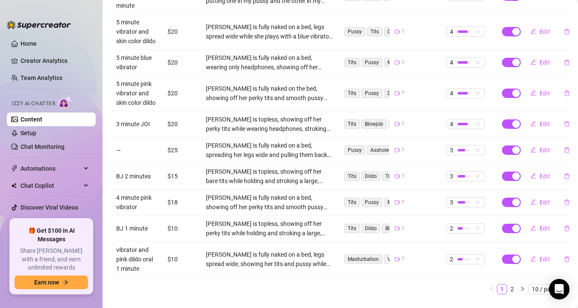
scroll to position [0, 0]
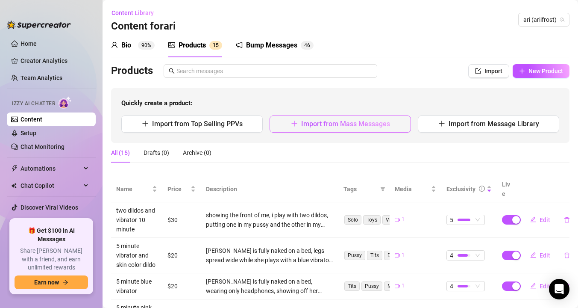
click at [315, 126] on span "Import from Mass Messages" at bounding box center [345, 124] width 89 height 8
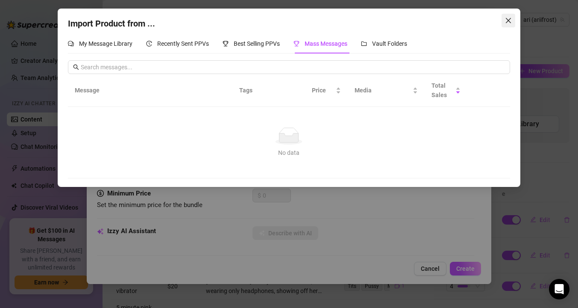
click at [506, 22] on icon "close" at bounding box center [508, 20] width 5 height 5
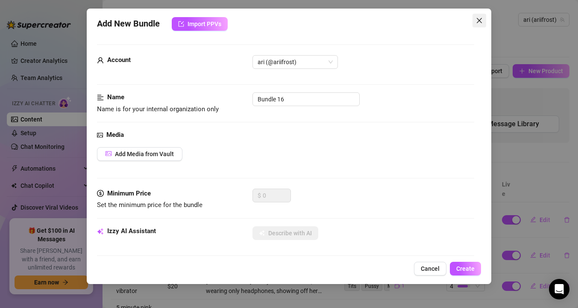
click at [481, 18] on icon "close" at bounding box center [479, 20] width 5 height 5
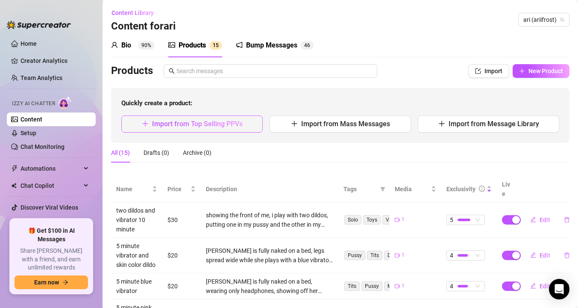
click at [213, 123] on span "Import from Top Selling PPVs" at bounding box center [197, 124] width 91 height 8
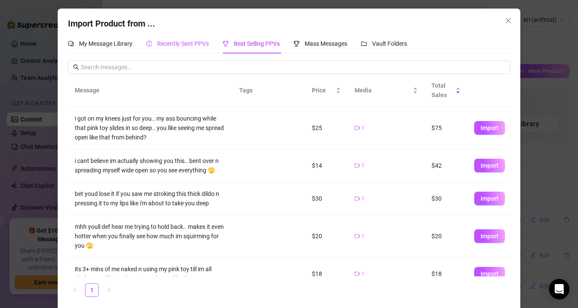
click at [188, 45] on span "Recently Sent PPVs" at bounding box center [183, 43] width 52 height 7
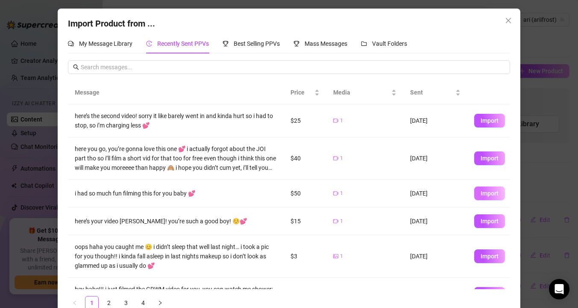
click at [491, 194] on span "Import" at bounding box center [490, 193] width 18 height 7
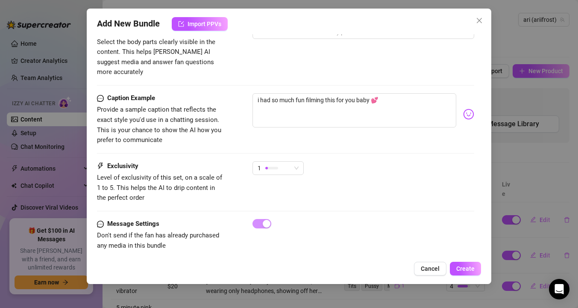
scroll to position [475, 0]
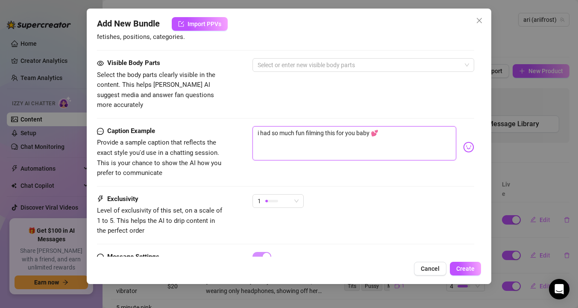
drag, startPoint x: 369, startPoint y: 122, endPoint x: 224, endPoint y: 115, distance: 145.9
click at [224, 126] on div "Caption Example Provide a sample caption that reflects the exact style you'd us…" at bounding box center [285, 152] width 377 height 52
click at [362, 126] on textarea "i'm so happy you're home from work 💕" at bounding box center [355, 143] width 204 height 34
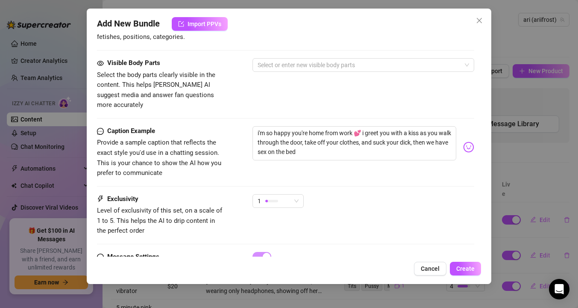
click at [463, 141] on img at bounding box center [468, 146] width 11 height 11
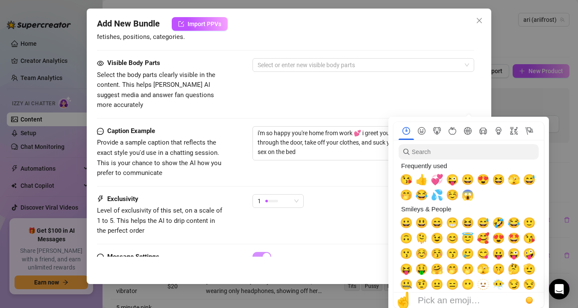
click at [468, 138] on nav at bounding box center [469, 131] width 150 height 18
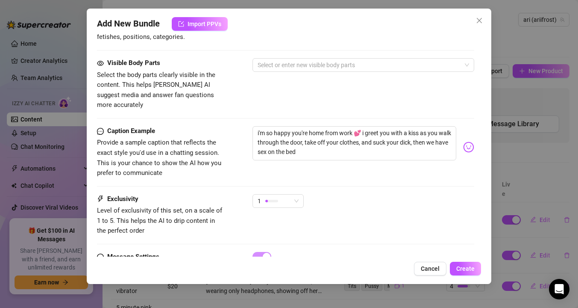
click at [0, 0] on nav at bounding box center [0, 0] width 0 height 0
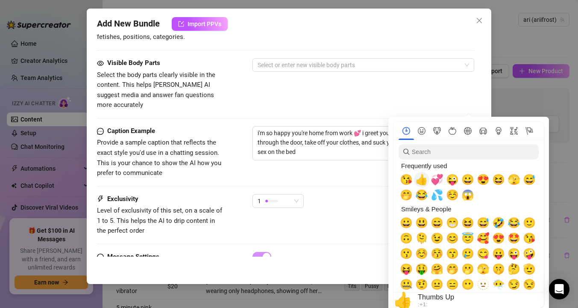
click at [408, 181] on span "😘" at bounding box center [406, 180] width 13 height 12
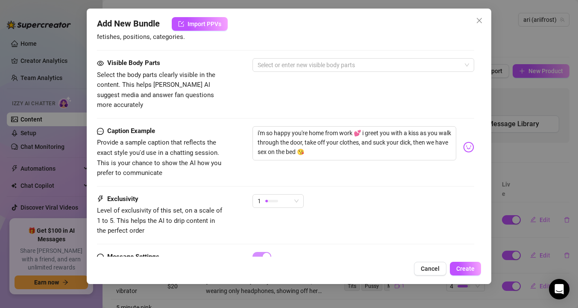
click at [329, 194] on div "1" at bounding box center [364, 204] width 222 height 21
click at [282, 194] on div "1" at bounding box center [274, 200] width 33 height 13
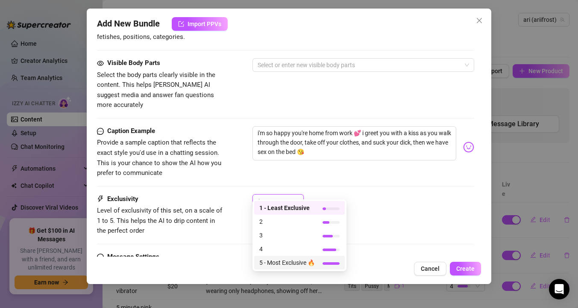
click at [268, 265] on span "5 - Most Exclusive 🔥" at bounding box center [287, 262] width 56 height 9
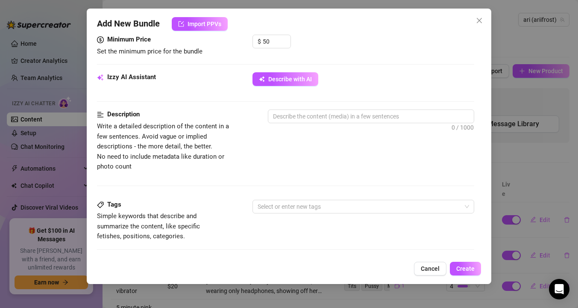
scroll to position [244, 0]
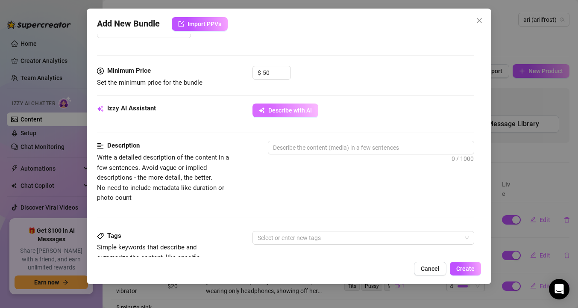
click at [262, 108] on icon "button" at bounding box center [263, 109] width 3 height 3
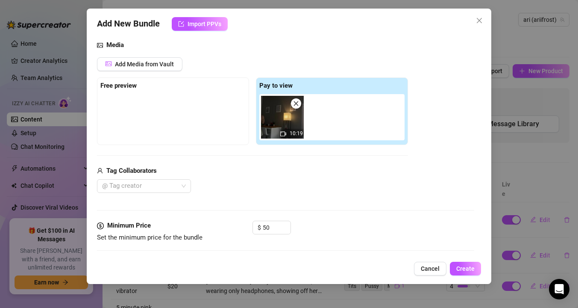
scroll to position [39, 0]
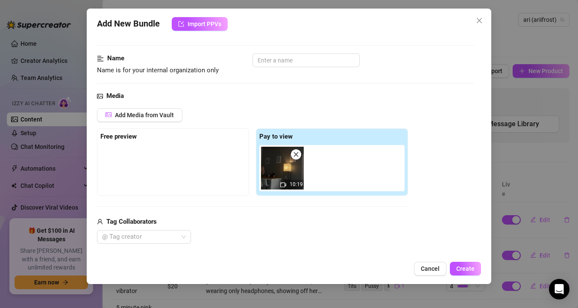
click at [277, 170] on img at bounding box center [282, 168] width 43 height 43
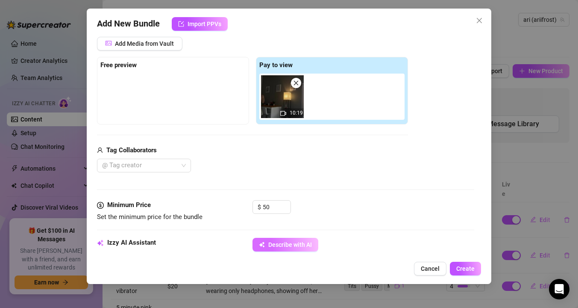
scroll to position [60, 0]
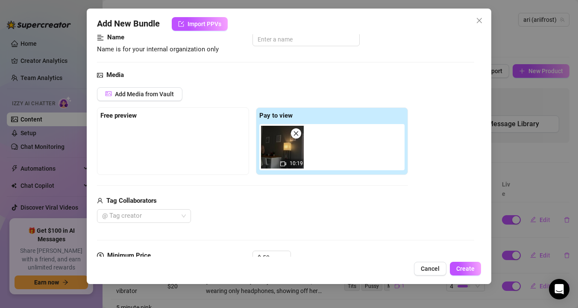
click at [279, 144] on img at bounding box center [282, 147] width 43 height 43
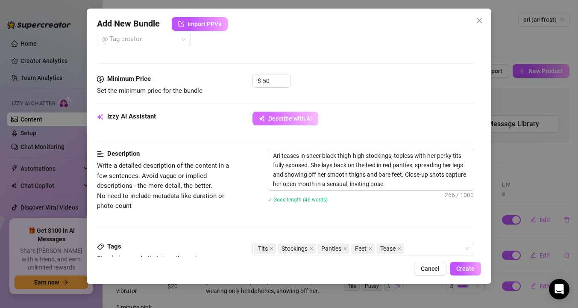
scroll to position [265, 0]
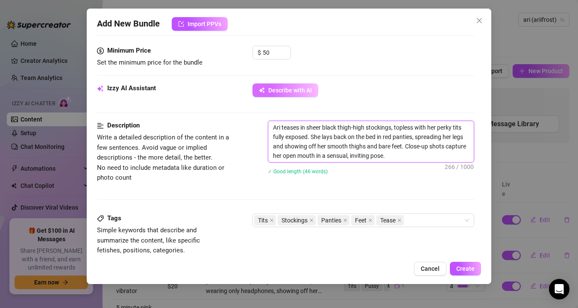
drag, startPoint x: 391, startPoint y: 156, endPoint x: 262, endPoint y: 124, distance: 132.7
click at [262, 124] on div "Description Write a detailed description of the content in a few sentences. Avo…" at bounding box center [285, 153] width 377 height 65
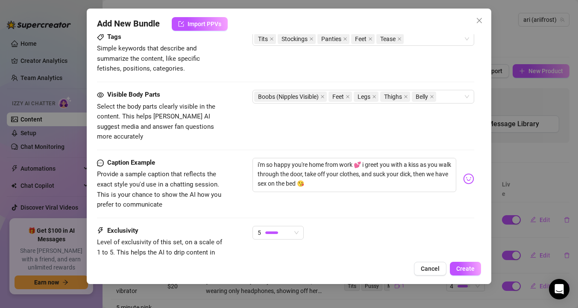
scroll to position [477, 0]
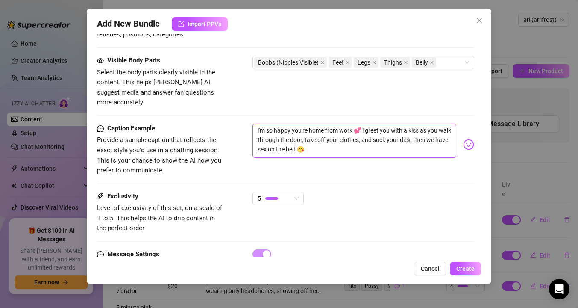
drag, startPoint x: 362, startPoint y: 121, endPoint x: 310, endPoint y: 140, distance: 55.4
click at [310, 140] on textarea "i'm so happy you're home from work 💕 i greet you with a kiss as you walk throug…" at bounding box center [355, 141] width 204 height 34
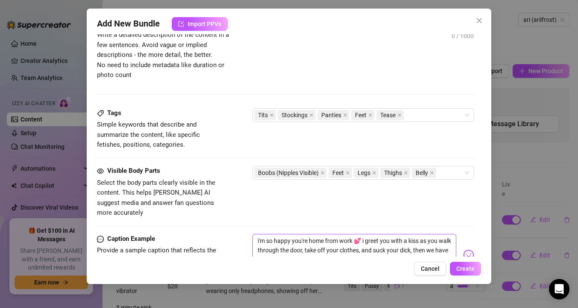
scroll to position [327, 0]
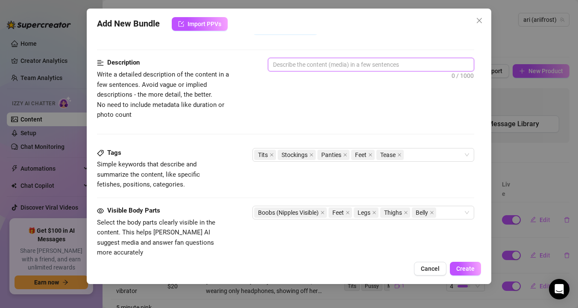
click at [305, 62] on textarea at bounding box center [371, 64] width 206 height 13
paste textarea "i greet you with a kiss as you walk through the door, take off your clothes, an…"
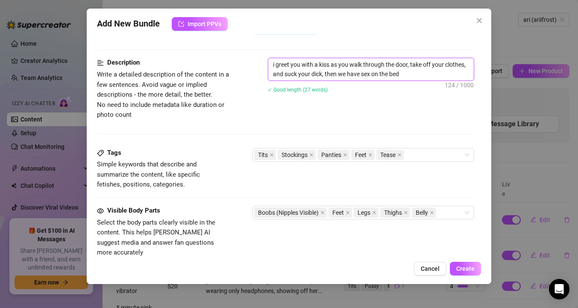
scroll to position [0, 0]
click at [312, 155] on icon "close" at bounding box center [311, 155] width 4 height 4
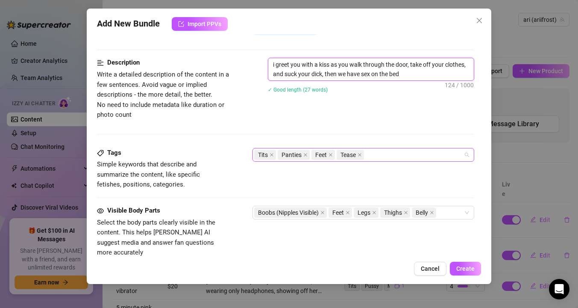
click at [378, 156] on div "Tits Panties Feet Tease" at bounding box center [358, 155] width 209 height 12
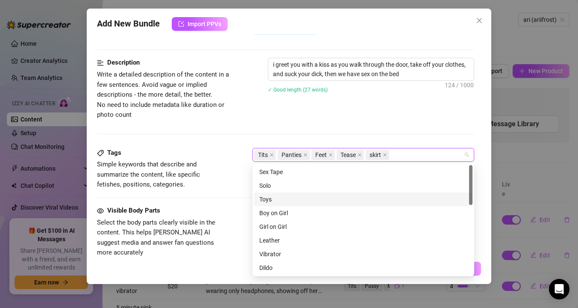
click at [269, 201] on div "Toys" at bounding box center [363, 198] width 208 height 9
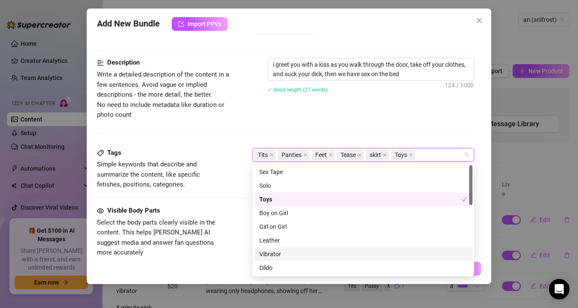
scroll to position [7, 0]
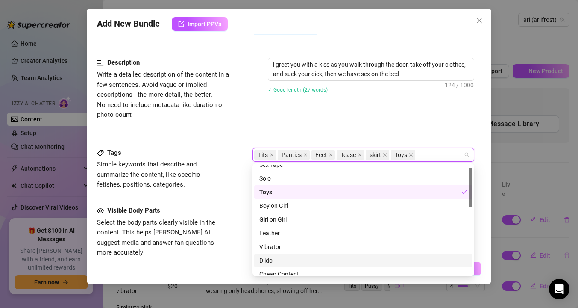
click at [274, 263] on div "Dildo" at bounding box center [363, 260] width 208 height 9
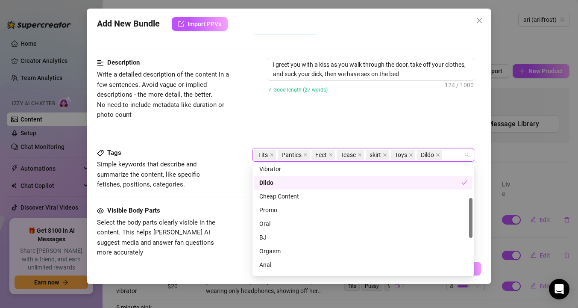
scroll to position [90, 0]
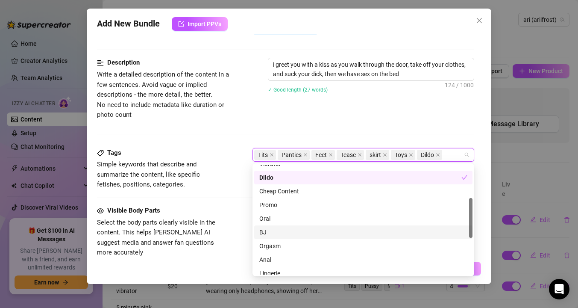
click at [270, 233] on div "BJ" at bounding box center [363, 231] width 208 height 9
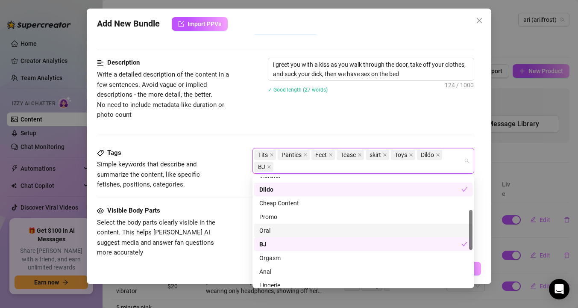
click at [271, 233] on div "Oral" at bounding box center [363, 230] width 208 height 9
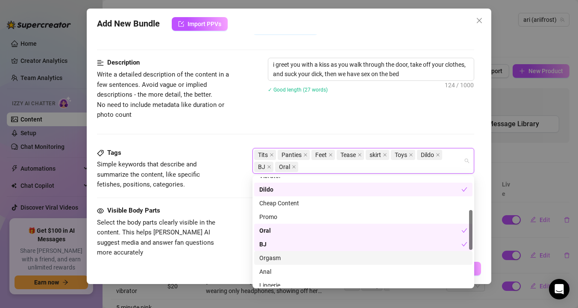
click at [268, 257] on div "Orgasm" at bounding box center [363, 257] width 208 height 9
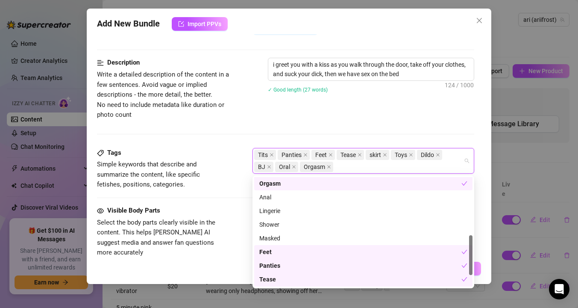
scroll to position [191, 0]
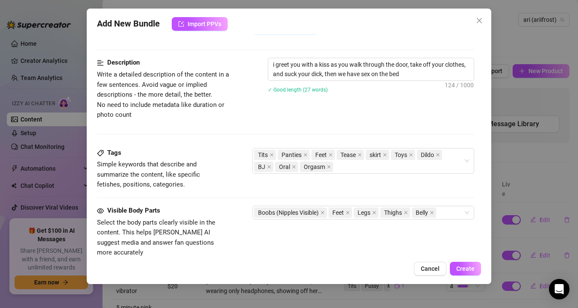
click at [224, 224] on span "Select the body parts clearly visible in the content. This helps [PERSON_NAME] …" at bounding box center [161, 238] width 128 height 40
click at [457, 267] on span "Create" at bounding box center [465, 268] width 18 height 7
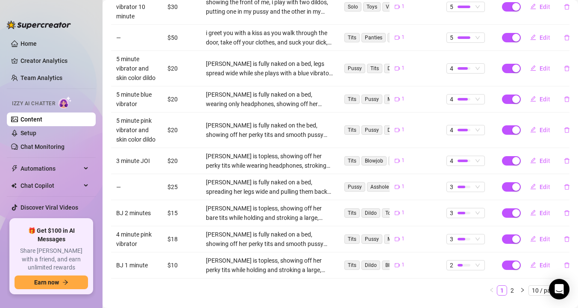
scroll to position [223, 0]
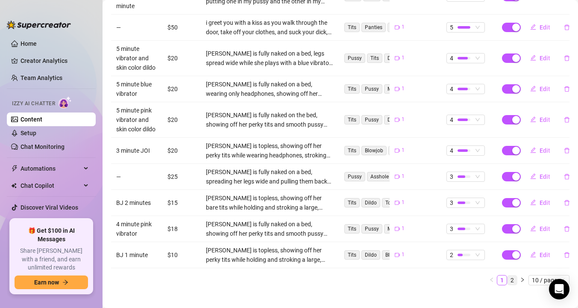
click at [511, 275] on link "2" at bounding box center [512, 279] width 9 height 9
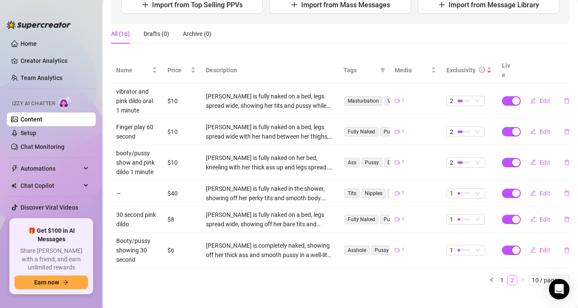
scroll to position [118, 0]
click at [465, 192] on div at bounding box center [464, 193] width 13 height 3
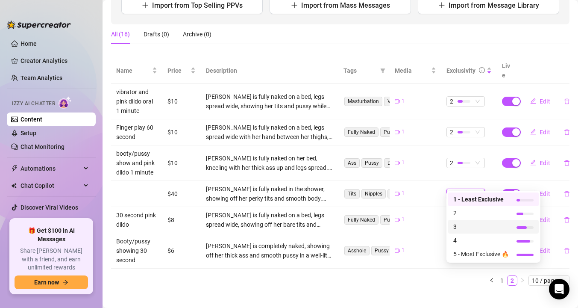
click at [462, 226] on span "3" at bounding box center [481, 226] width 56 height 9
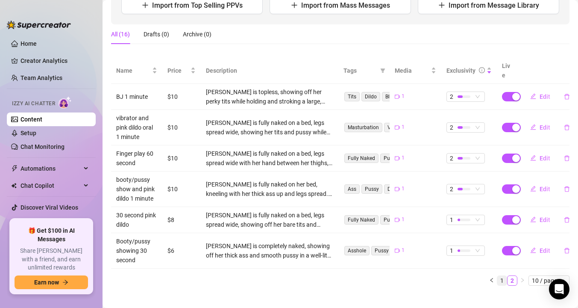
click at [502, 276] on link "1" at bounding box center [501, 280] width 9 height 9
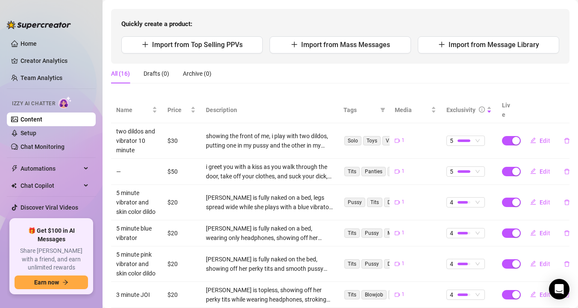
scroll to position [79, 0]
drag, startPoint x: 218, startPoint y: 49, endPoint x: 253, endPoint y: 69, distance: 40.8
click at [251, 70] on div "Products Import New Product Quickly create a product: Import from Top Selling P…" at bounding box center [340, 210] width 459 height 451
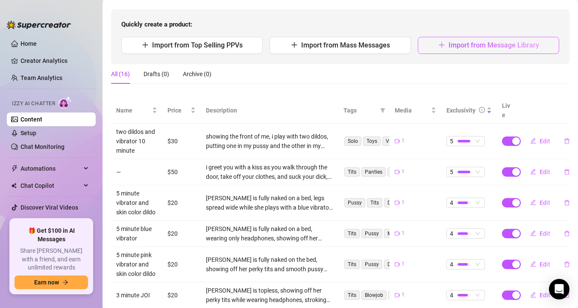
click at [489, 47] on span "Import from Message Library" at bounding box center [494, 45] width 91 height 8
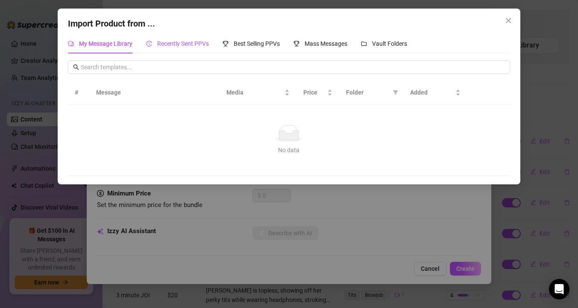
click at [191, 48] on div "Recently Sent PPVs" at bounding box center [177, 43] width 63 height 9
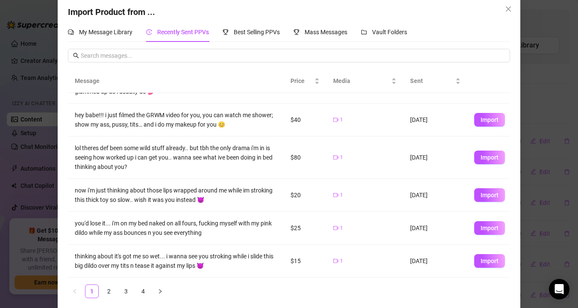
scroll to position [17, 0]
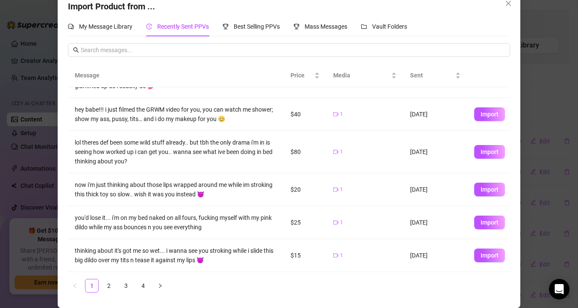
click at [31, 178] on div "Import Product from ... My Message Library Recently Sent PPVs Best Selling PPVs…" at bounding box center [289, 154] width 578 height 308
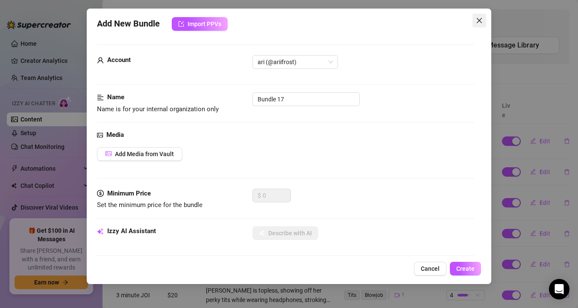
click at [481, 18] on icon "close" at bounding box center [479, 20] width 7 height 7
